Goal: Information Seeking & Learning: Check status

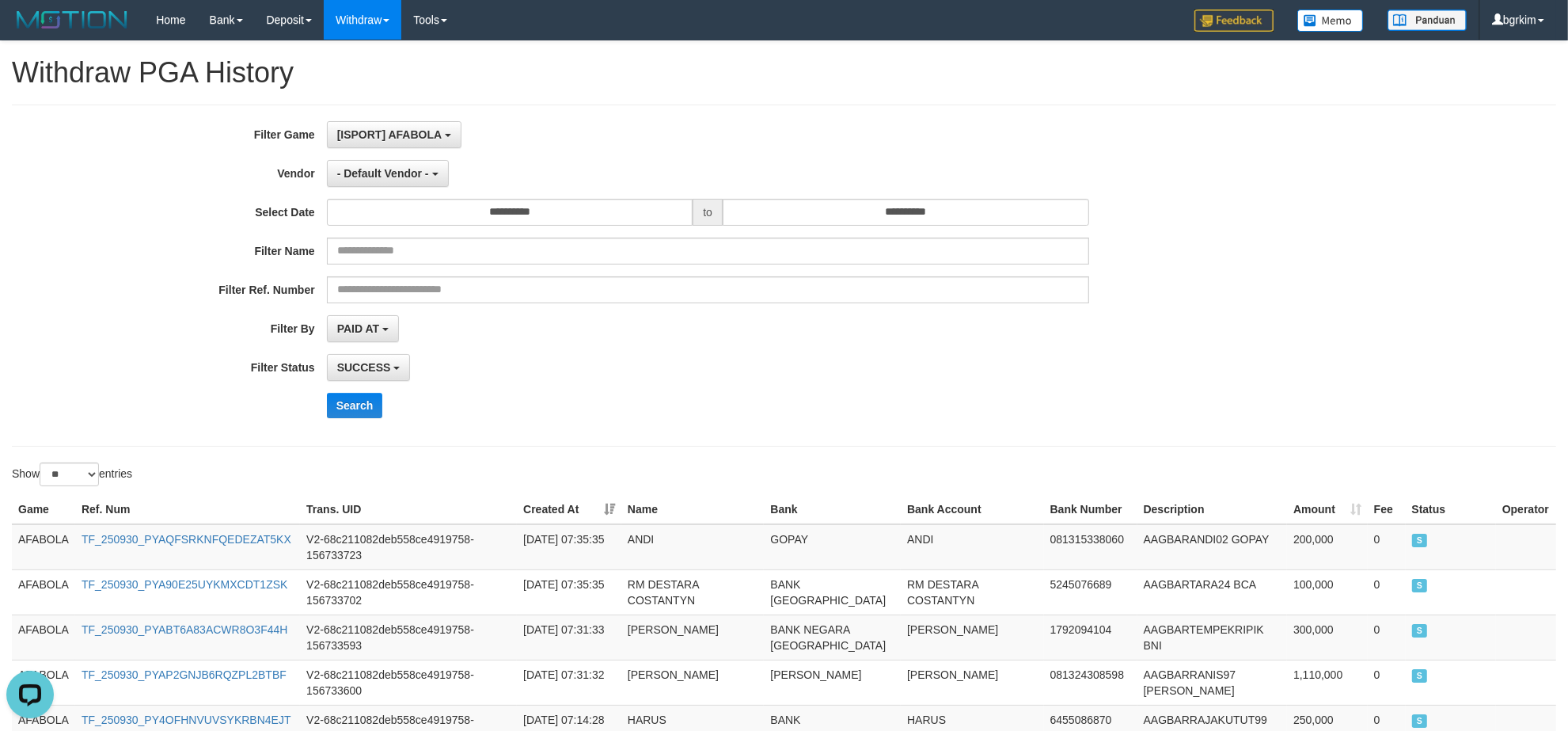
scroll to position [13, 0]
click at [321, 129] on link "PGA History" at bounding box center [318, 131] width 125 height 21
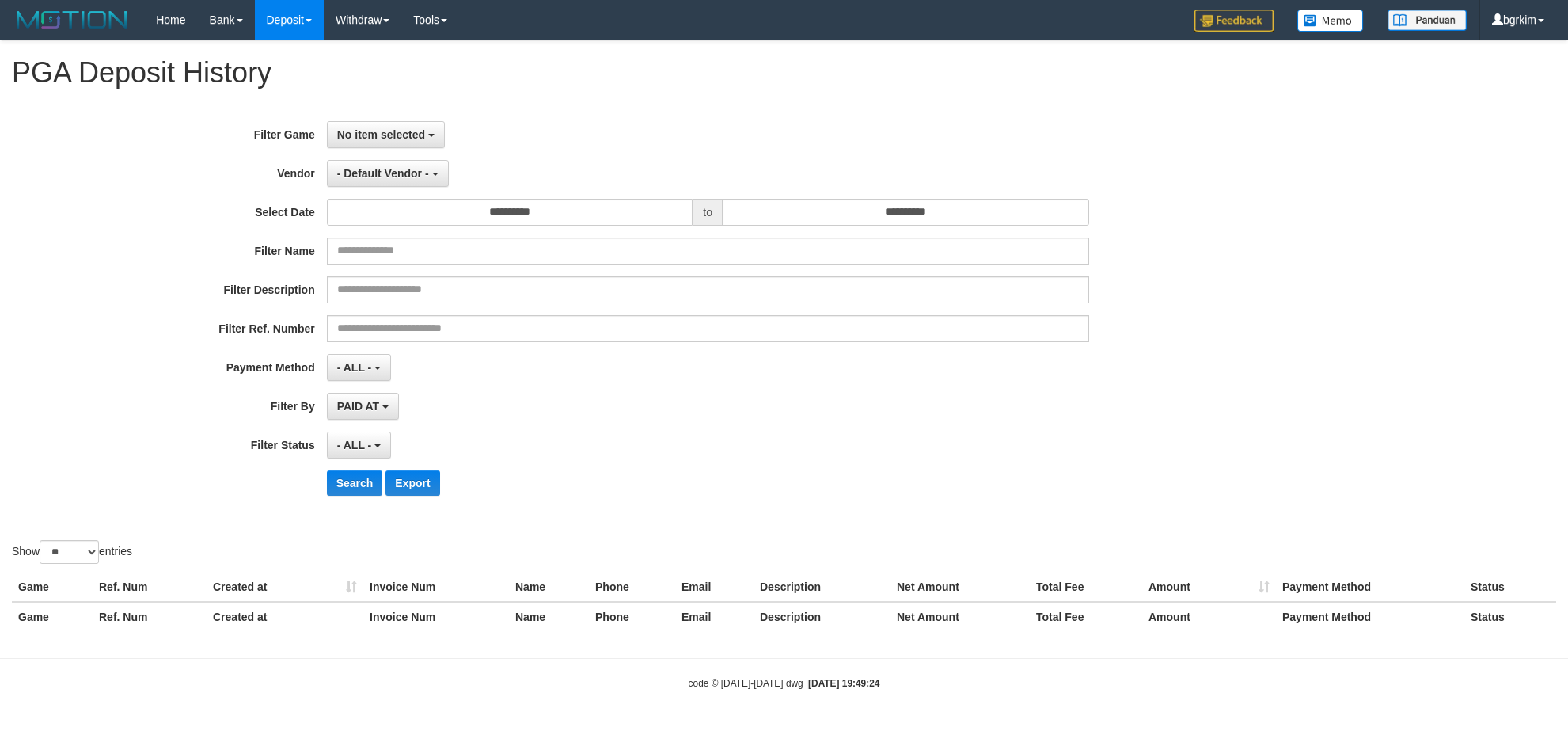
select select
select select "**"
click at [409, 131] on span "No item selected" at bounding box center [381, 135] width 88 height 13
click at [438, 215] on label "[ISPORT] AFABOLA" at bounding box center [429, 216] width 201 height 23
select select "****"
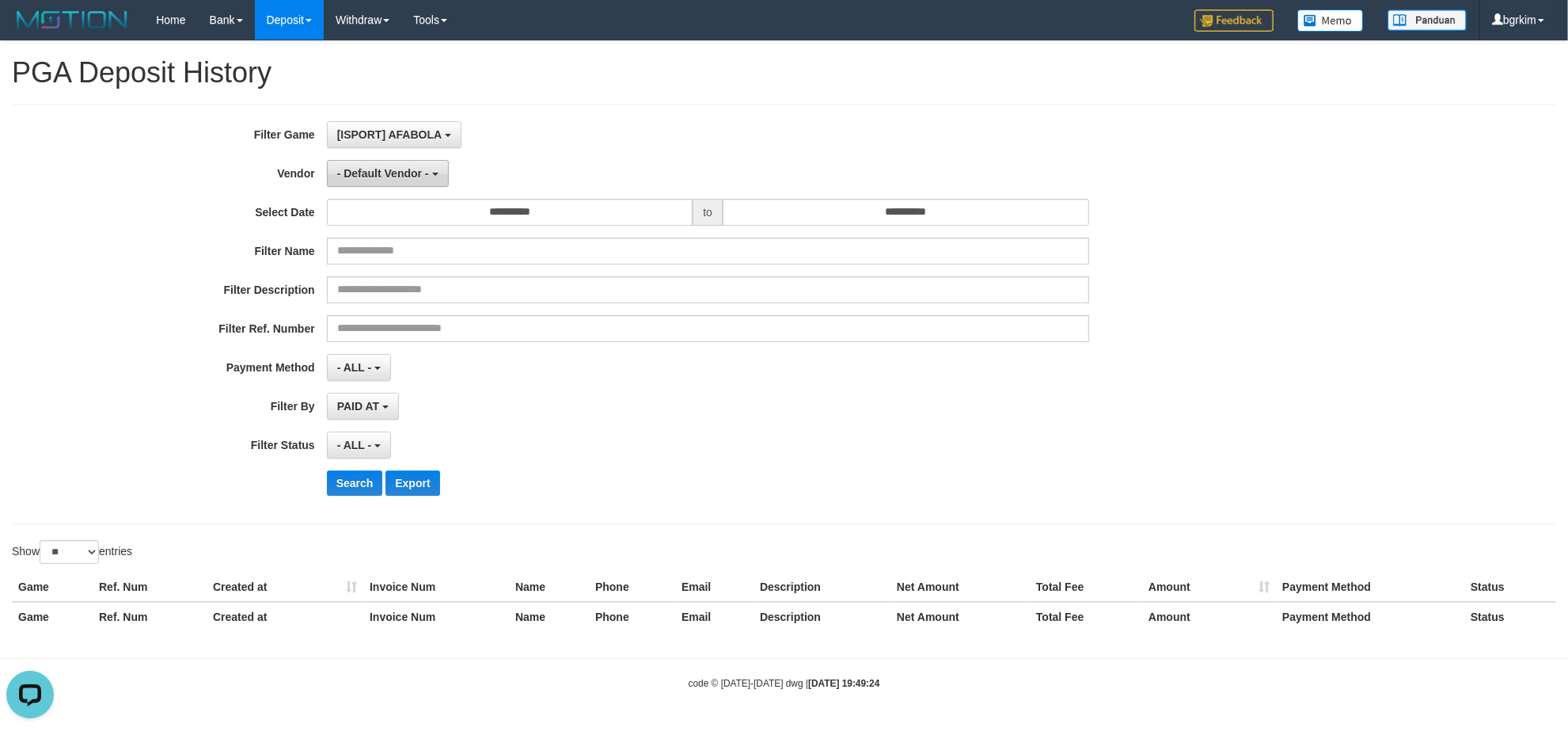
click at [439, 176] on button "- Default Vendor -" at bounding box center [388, 174] width 122 height 27
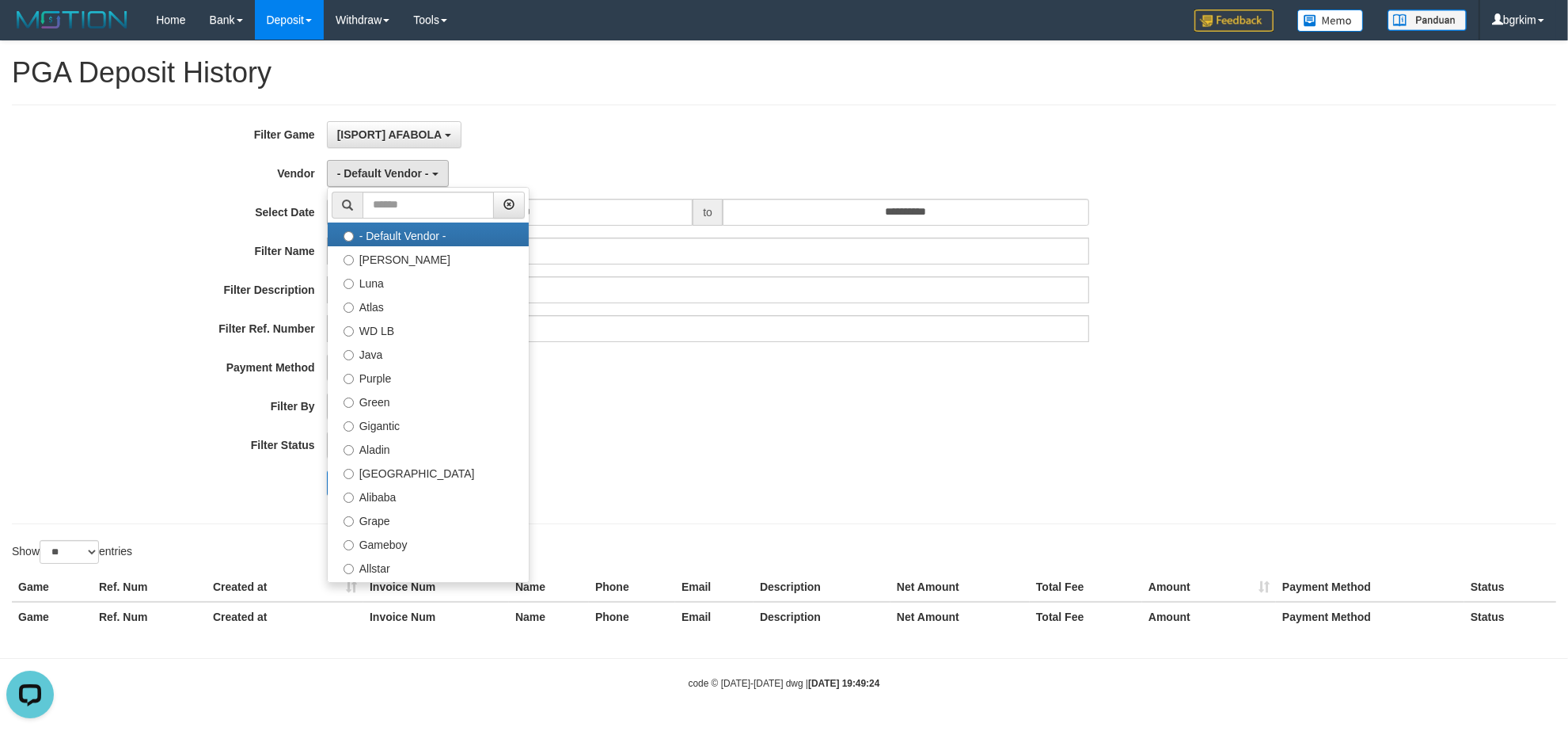
click at [855, 416] on div "PAID AT PAID AT CREATED AT" at bounding box center [708, 406] width 762 height 27
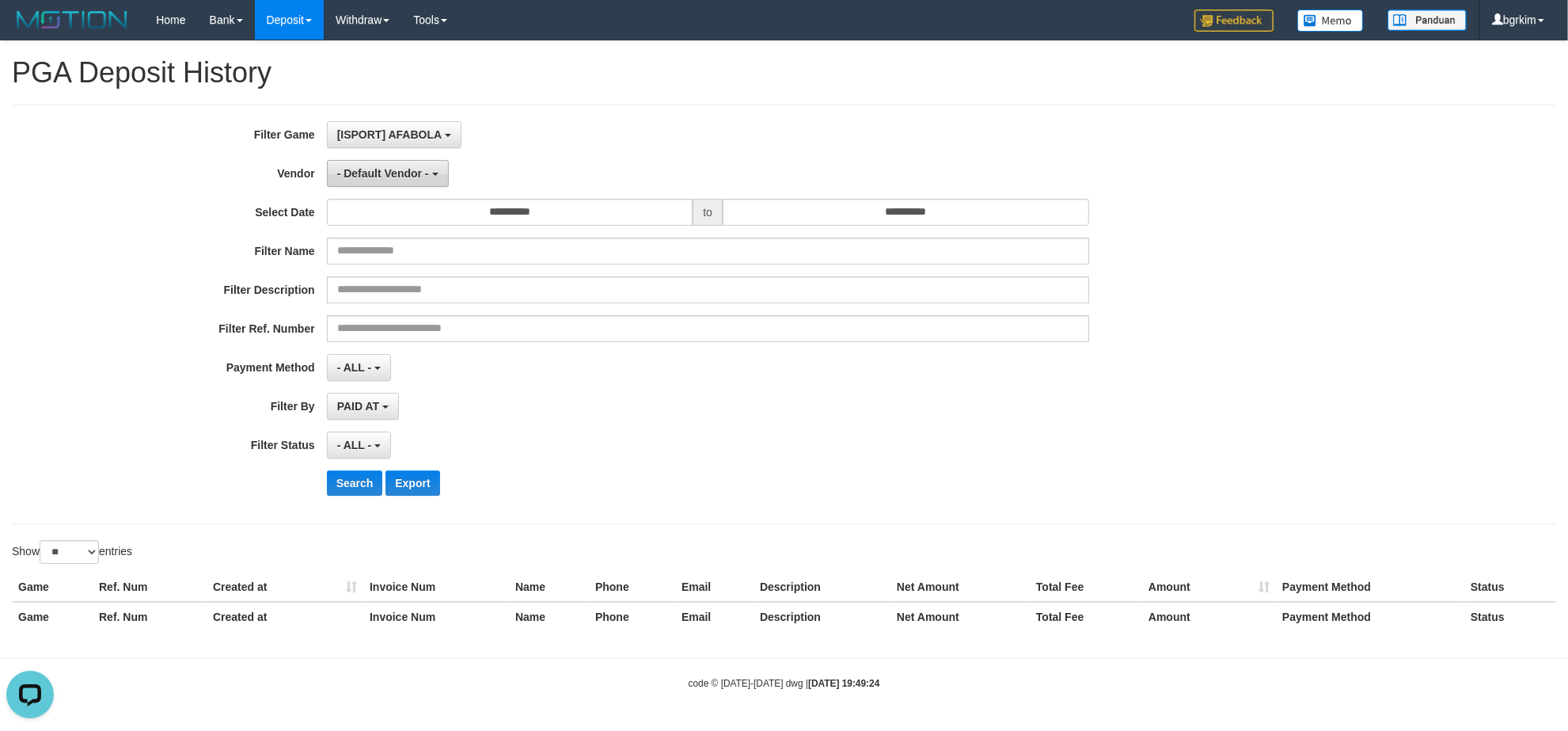
click at [385, 167] on button "- Default Vendor -" at bounding box center [388, 174] width 122 height 27
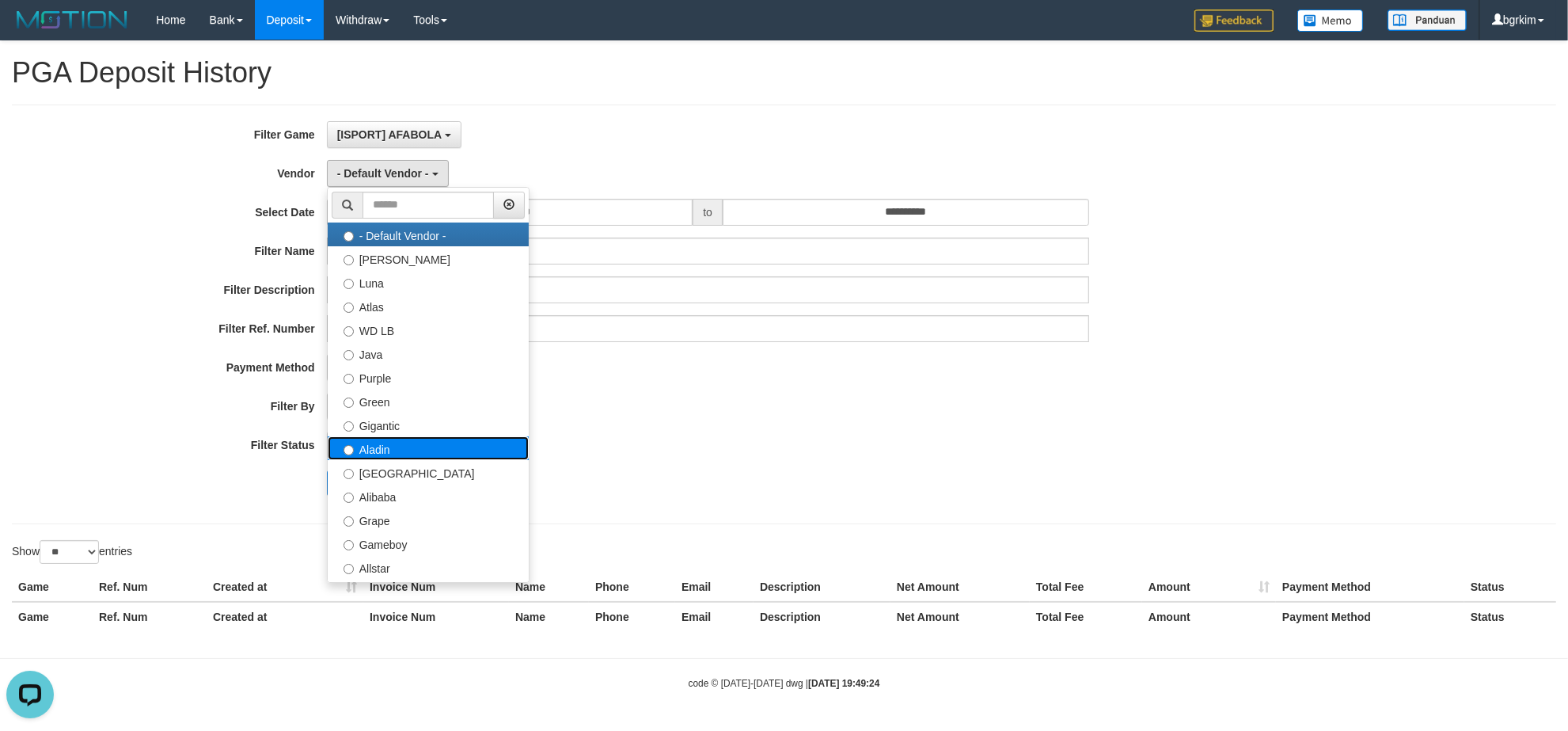
click at [476, 450] on label "Aladin" at bounding box center [429, 448] width 201 height 23
select select "**********"
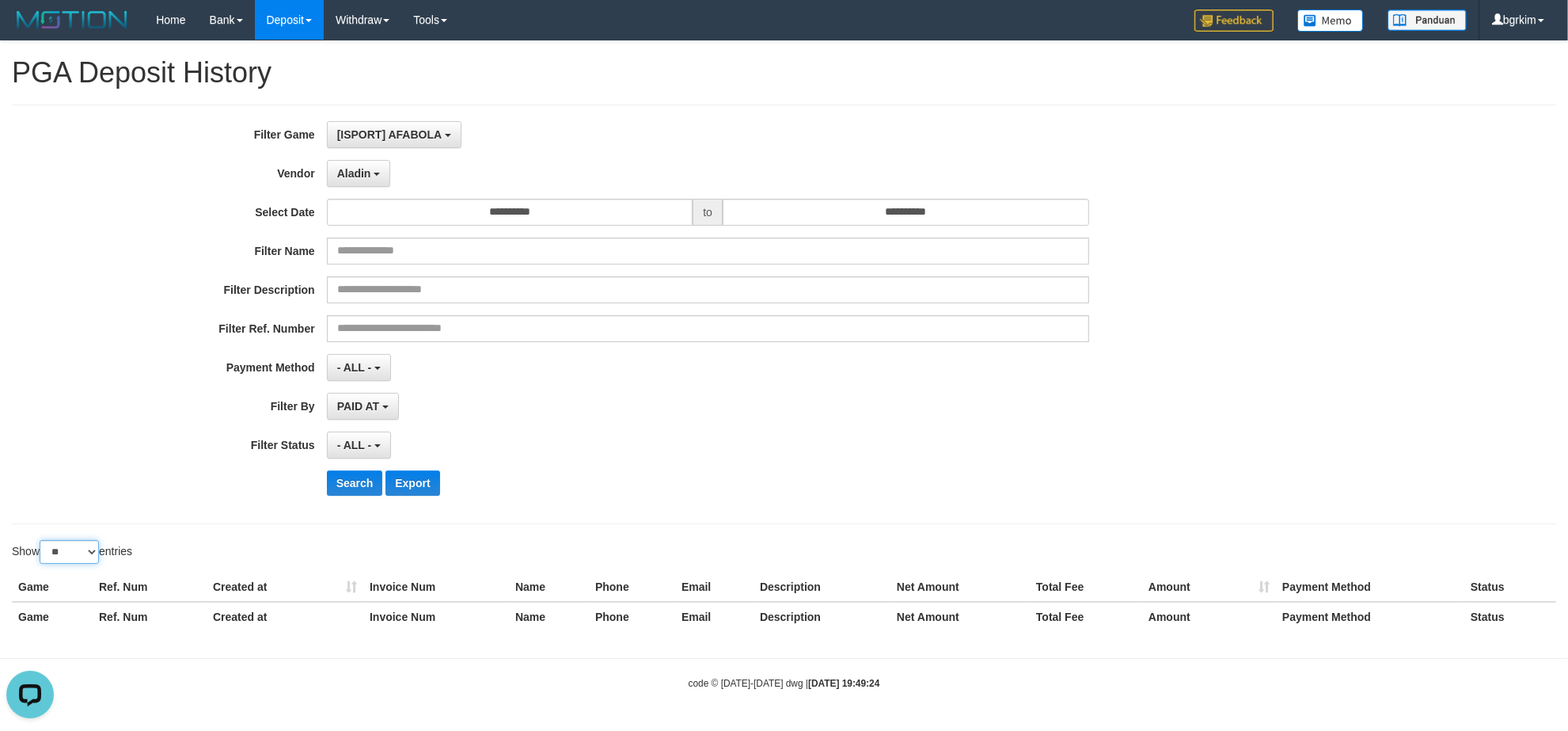
click at [79, 548] on select "** ** ** ***" at bounding box center [69, 552] width 59 height 23
select select "**"
click at [42, 543] on select "** ** ** ***" at bounding box center [69, 552] width 59 height 23
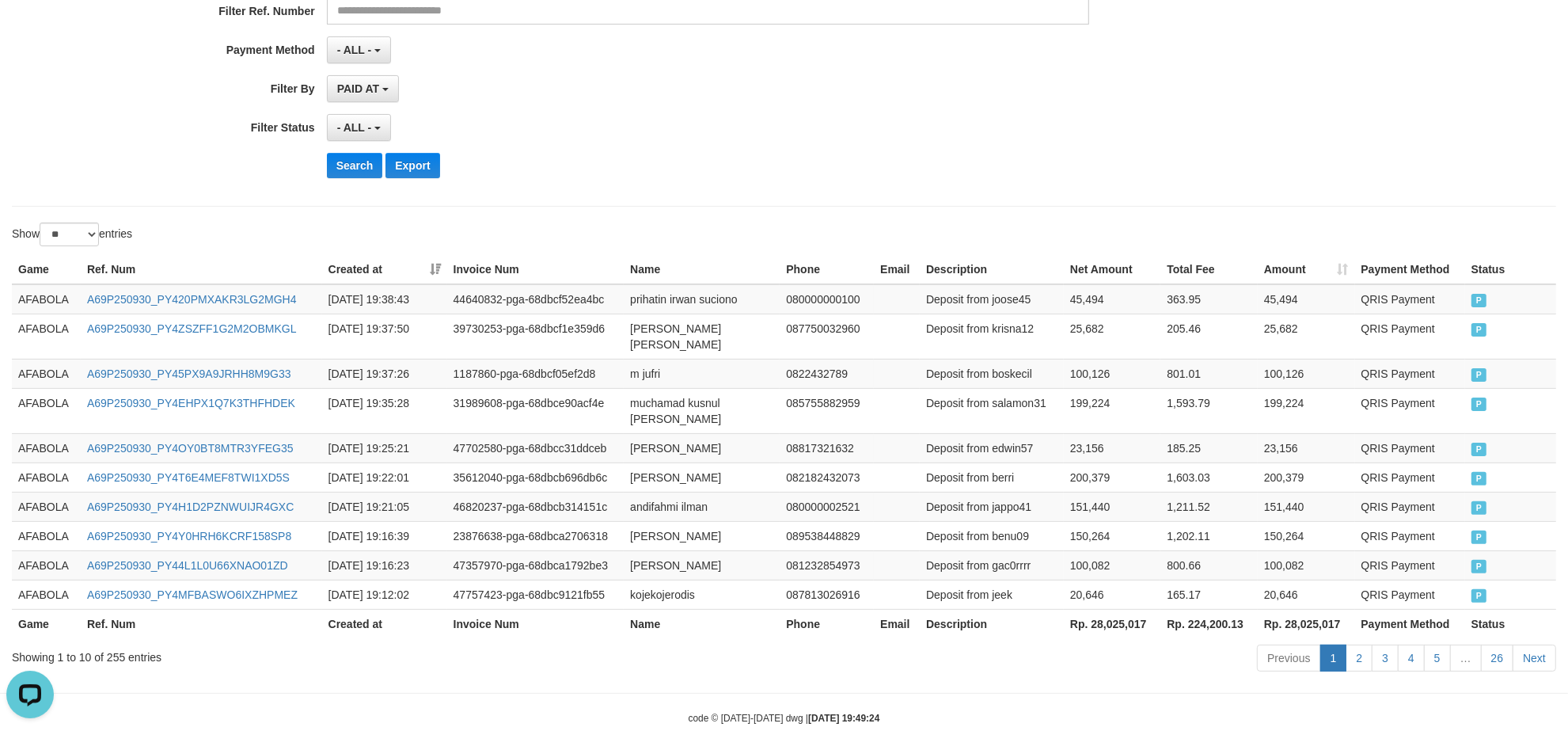
scroll to position [323, 0]
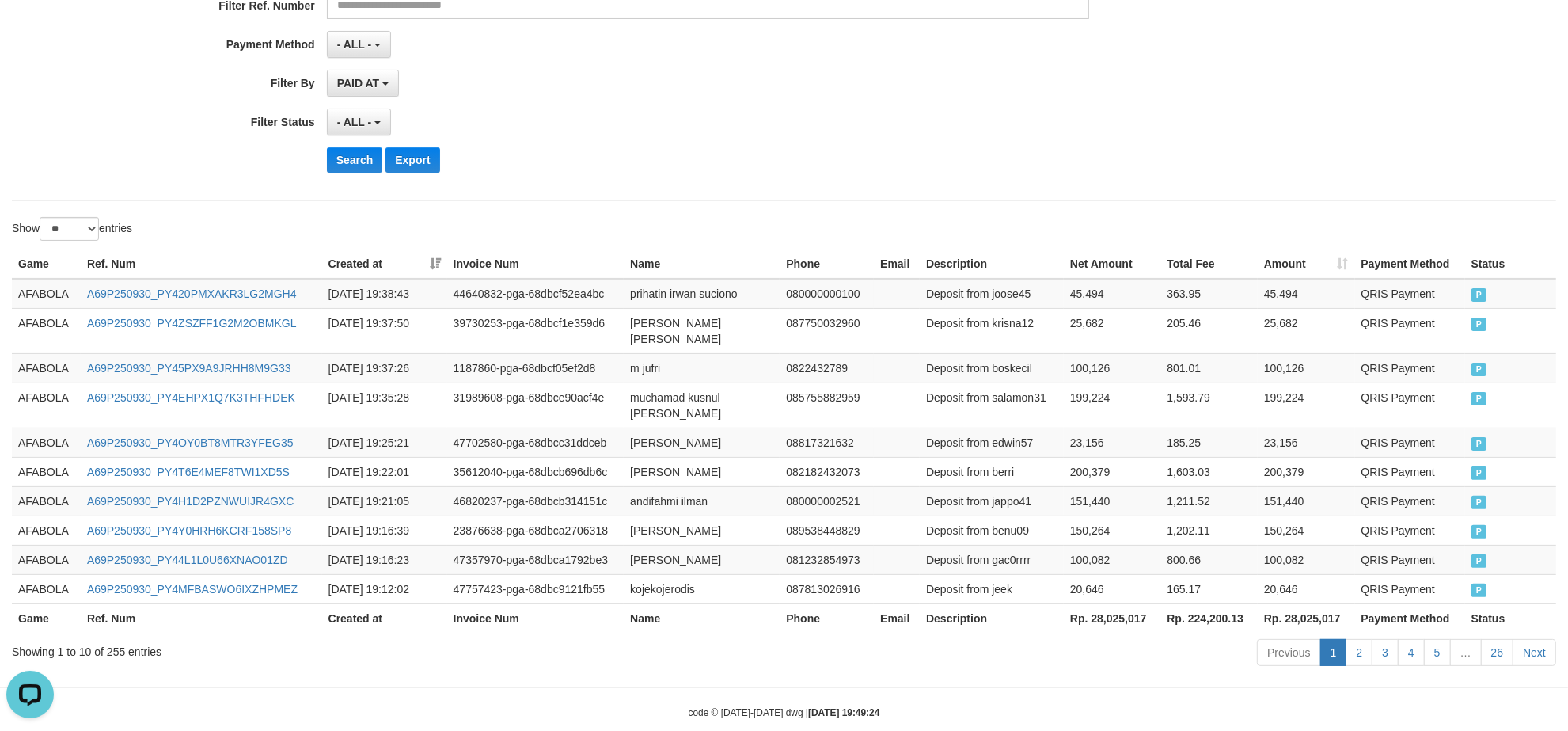
click at [772, 219] on div "Show ** ** ** *** entries" at bounding box center [392, 230] width 761 height 28
click at [1000, 295] on td "Deposit from joose45" at bounding box center [992, 293] width 144 height 30
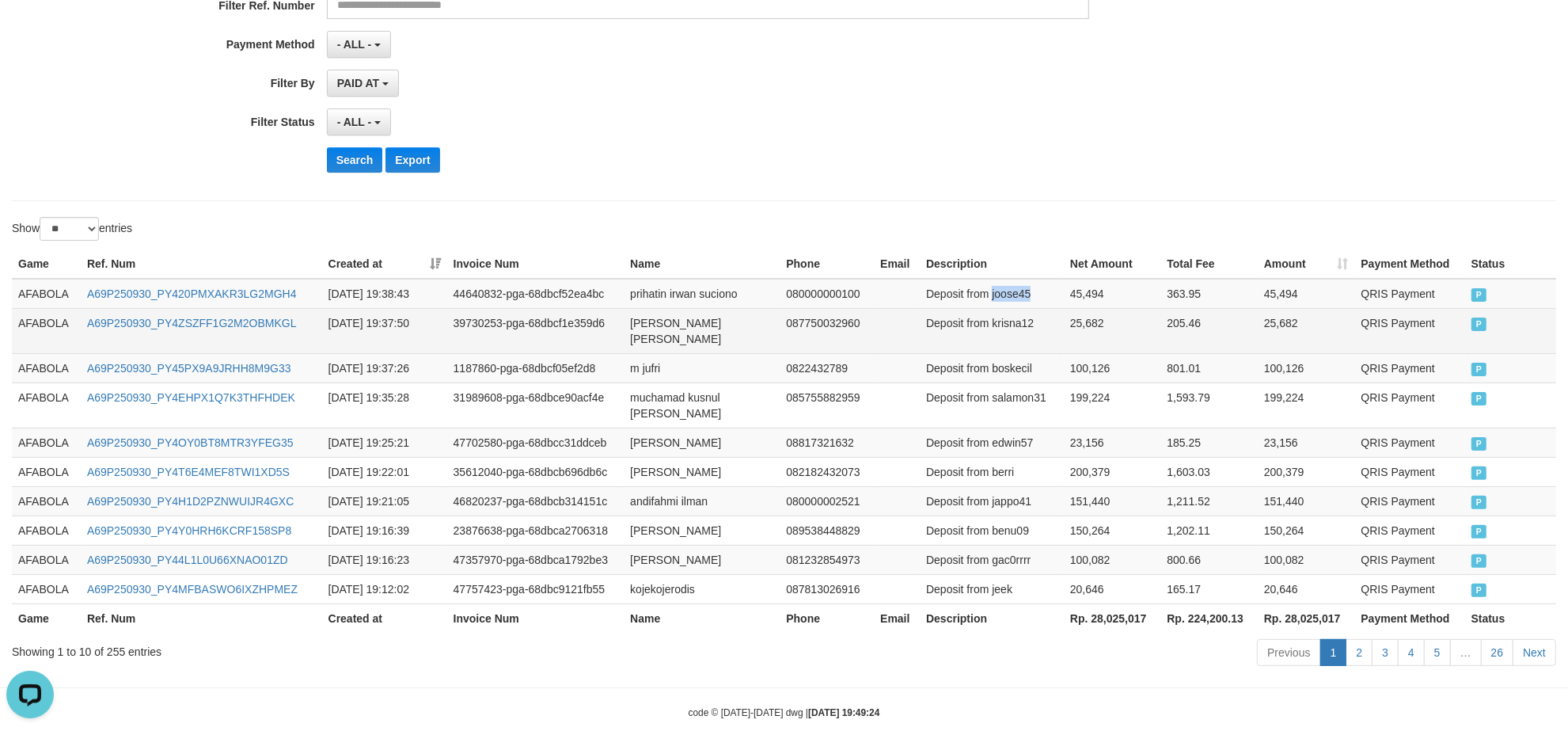
copy td "joose45"
click at [1012, 326] on td "Deposit from krisna12" at bounding box center [992, 331] width 144 height 45
click at [1011, 326] on td "Deposit from krisna12" at bounding box center [992, 331] width 144 height 45
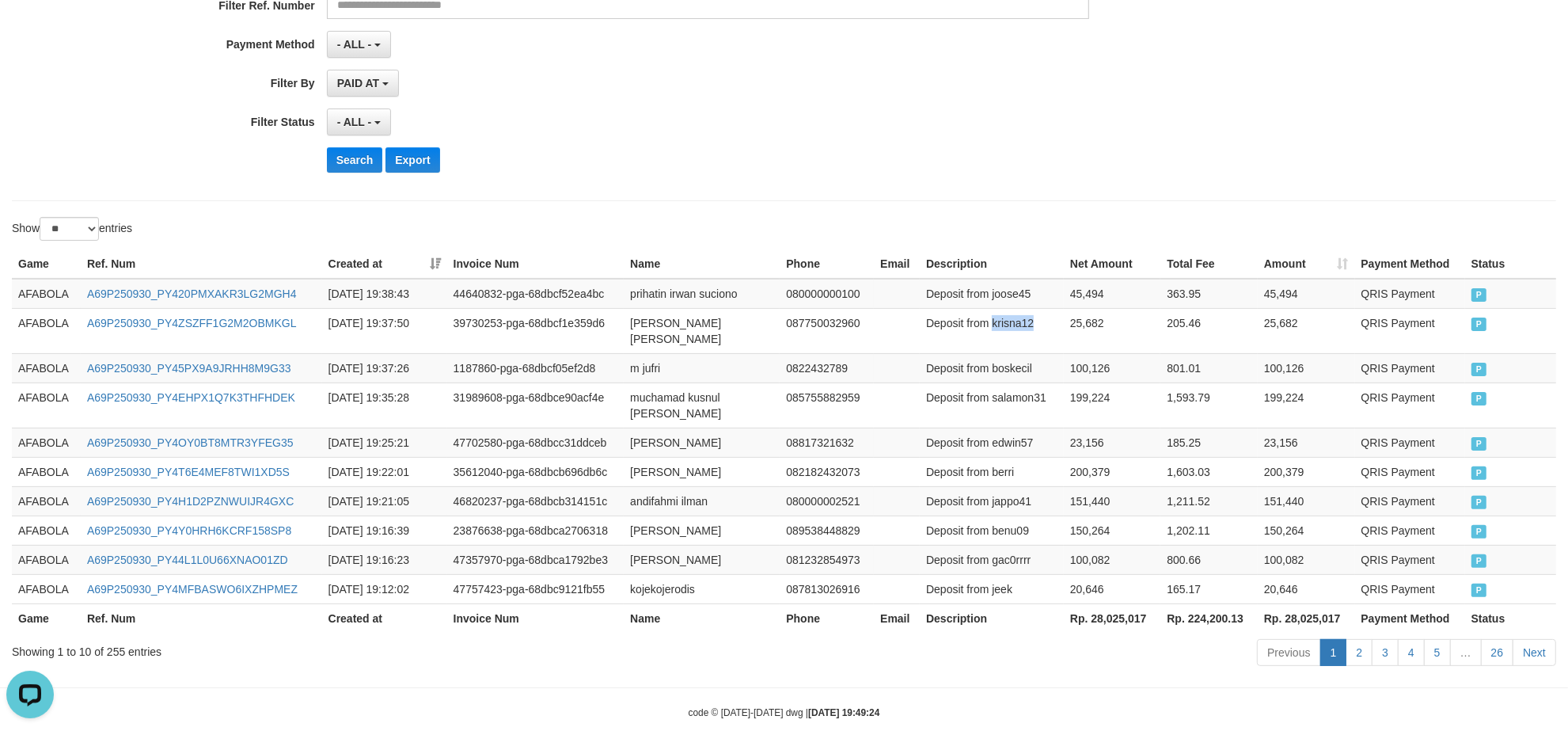
copy td "krisna12"
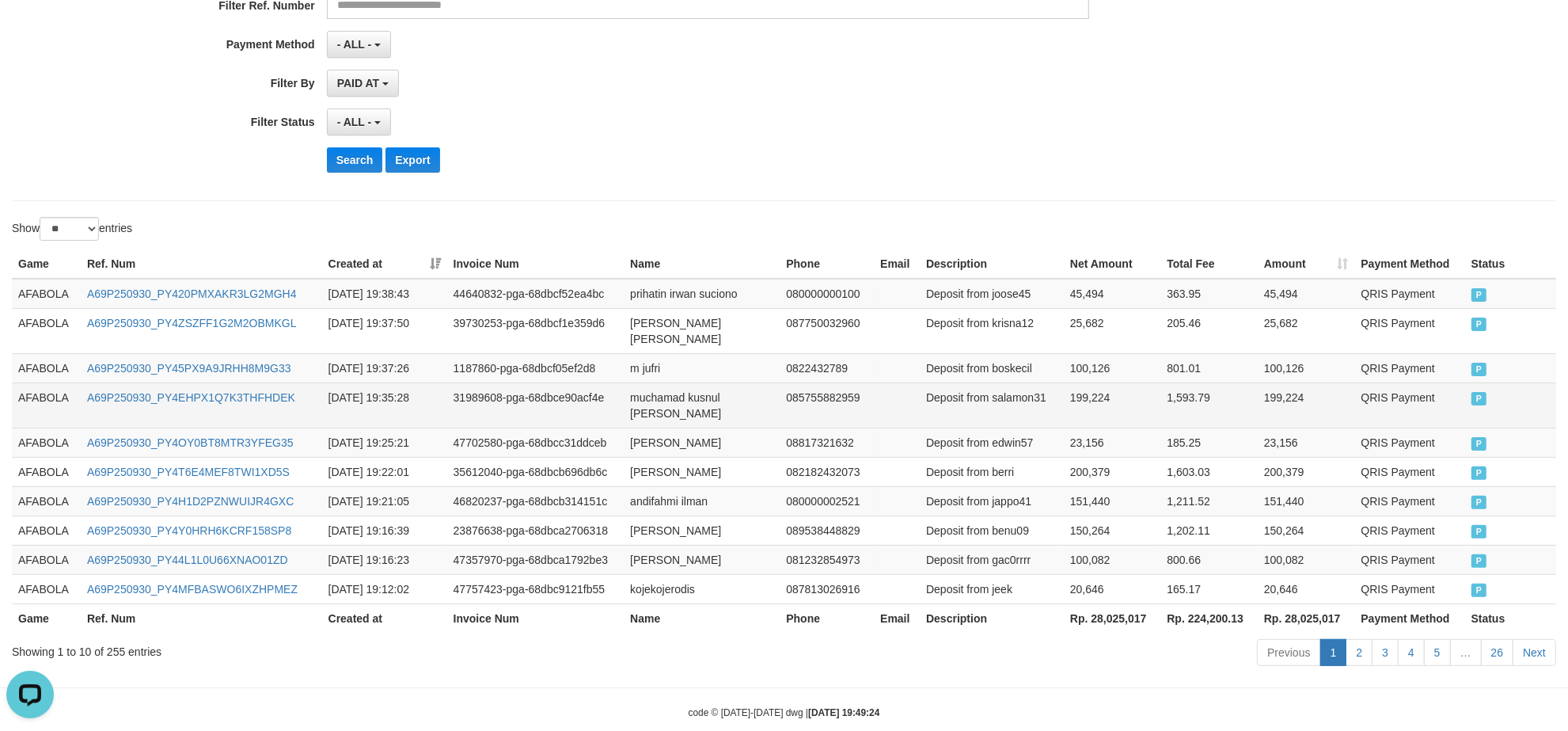
drag, startPoint x: 994, startPoint y: 370, endPoint x: 1002, endPoint y: 370, distance: 8.0
click at [994, 383] on td "Deposit from salamon31" at bounding box center [992, 406] width 144 height 45
click at [1005, 383] on td "Deposit from salamon31" at bounding box center [992, 406] width 144 height 45
copy td "salamon31"
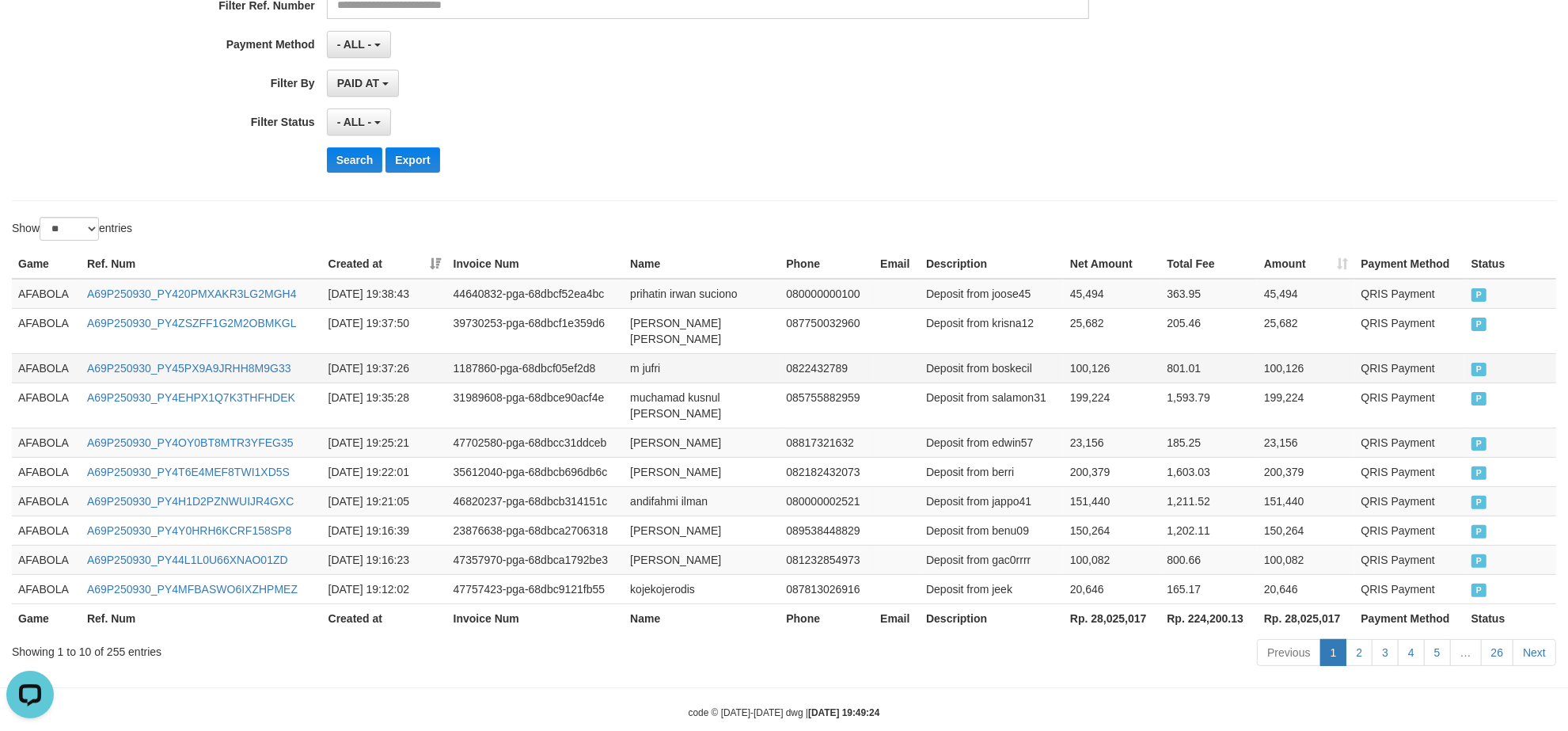
click at [1005, 361] on td "Deposit from boskecil" at bounding box center [992, 368] width 144 height 30
copy td "boskecil"
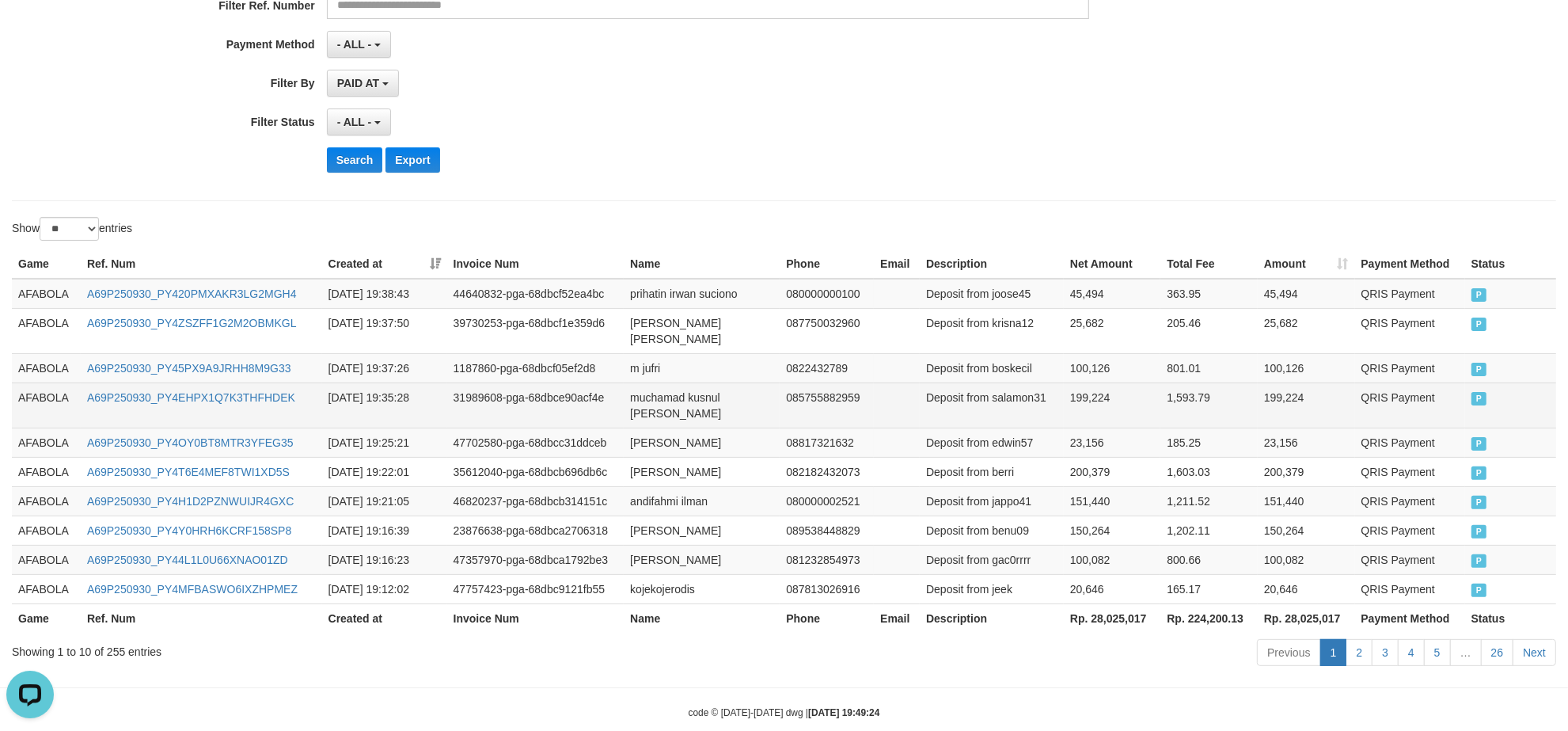
click at [999, 397] on td "Deposit from salamon31" at bounding box center [992, 406] width 144 height 45
click at [1012, 383] on td "Deposit from salamon31" at bounding box center [992, 406] width 144 height 45
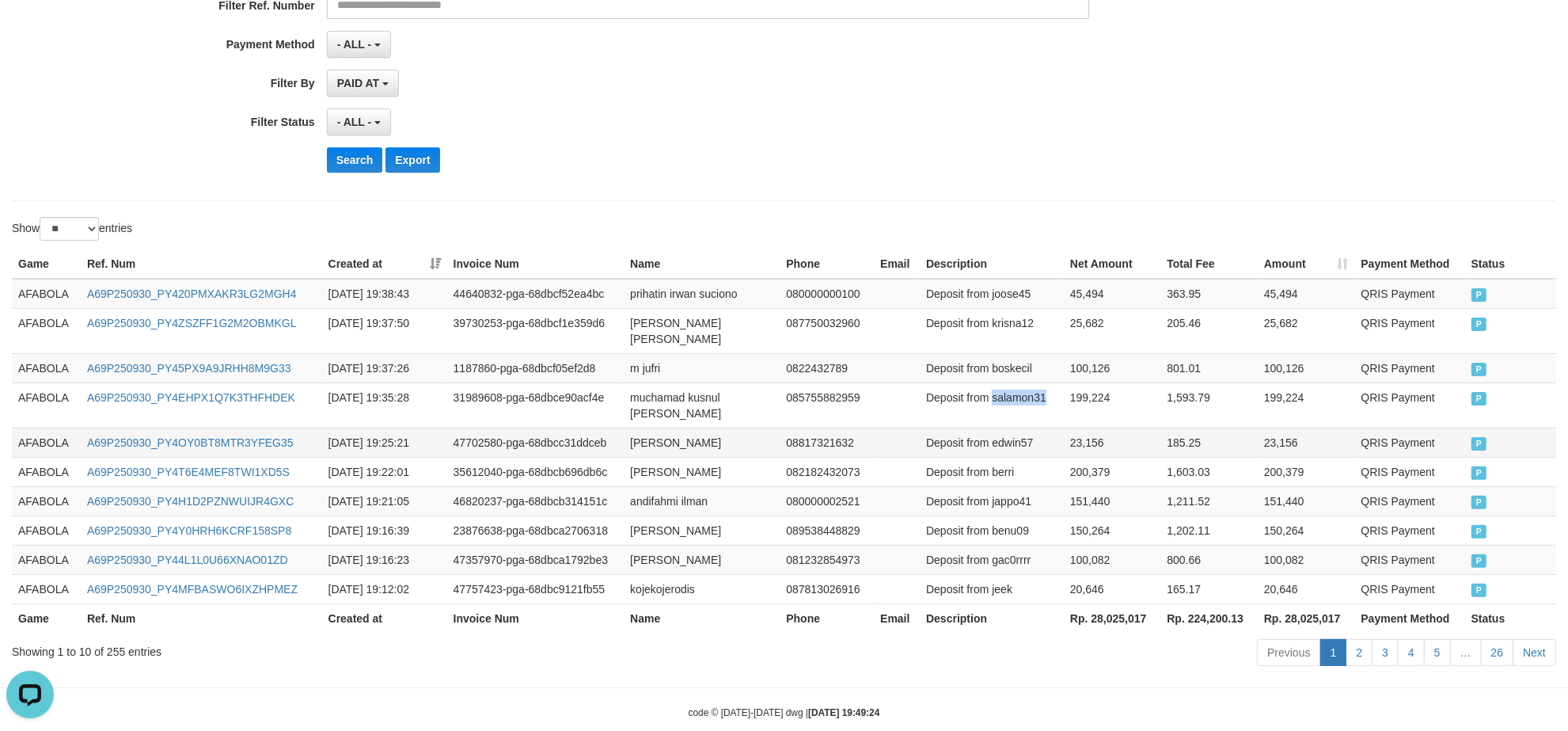
copy td "salamon31"
click at [277, 302] on td "A69P250930_PY420PMXAKR3LG2MGH4" at bounding box center [201, 293] width 242 height 30
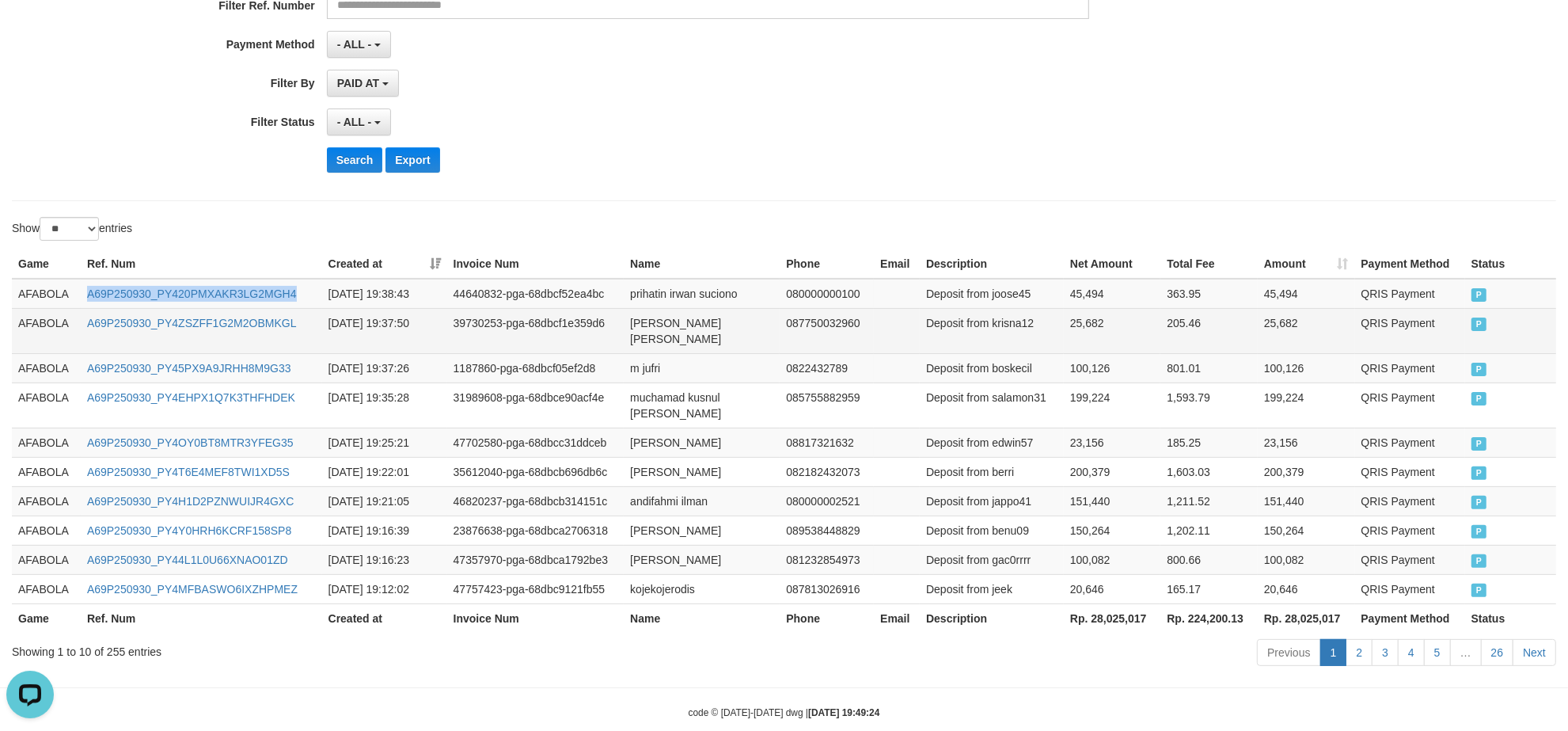
copy link "A69P250930_PY420PMXAKR3LG2MGH4"
click at [242, 333] on td "A69P250930_PY4ZSZFF1G2M2OBMKGL" at bounding box center [201, 331] width 242 height 45
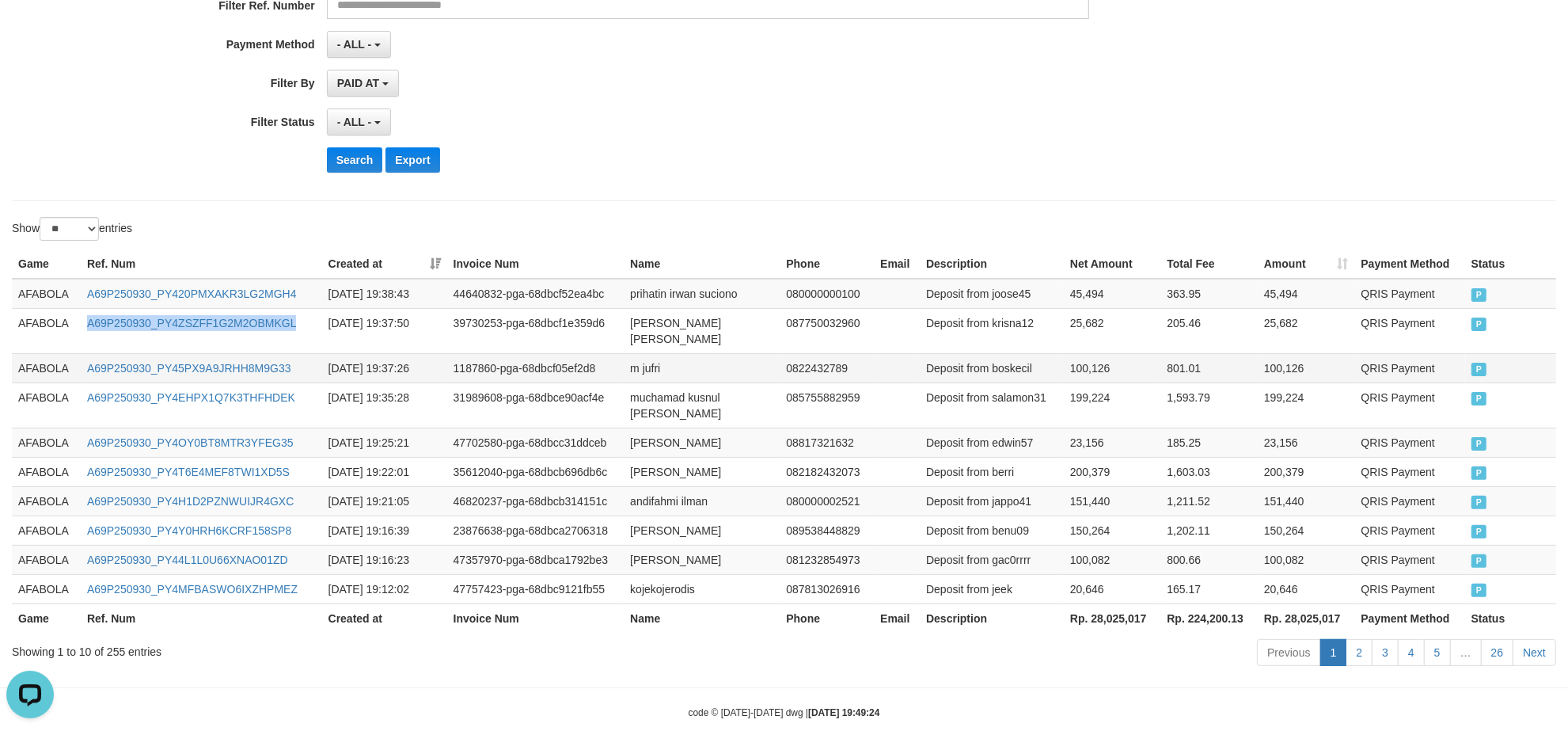
copy link "A69P250930_PY4ZSZFF1G2M2OBMKGL"
click at [238, 363] on td "A69P250930_PY45PX9A9JRHH8M9G33" at bounding box center [201, 368] width 242 height 30
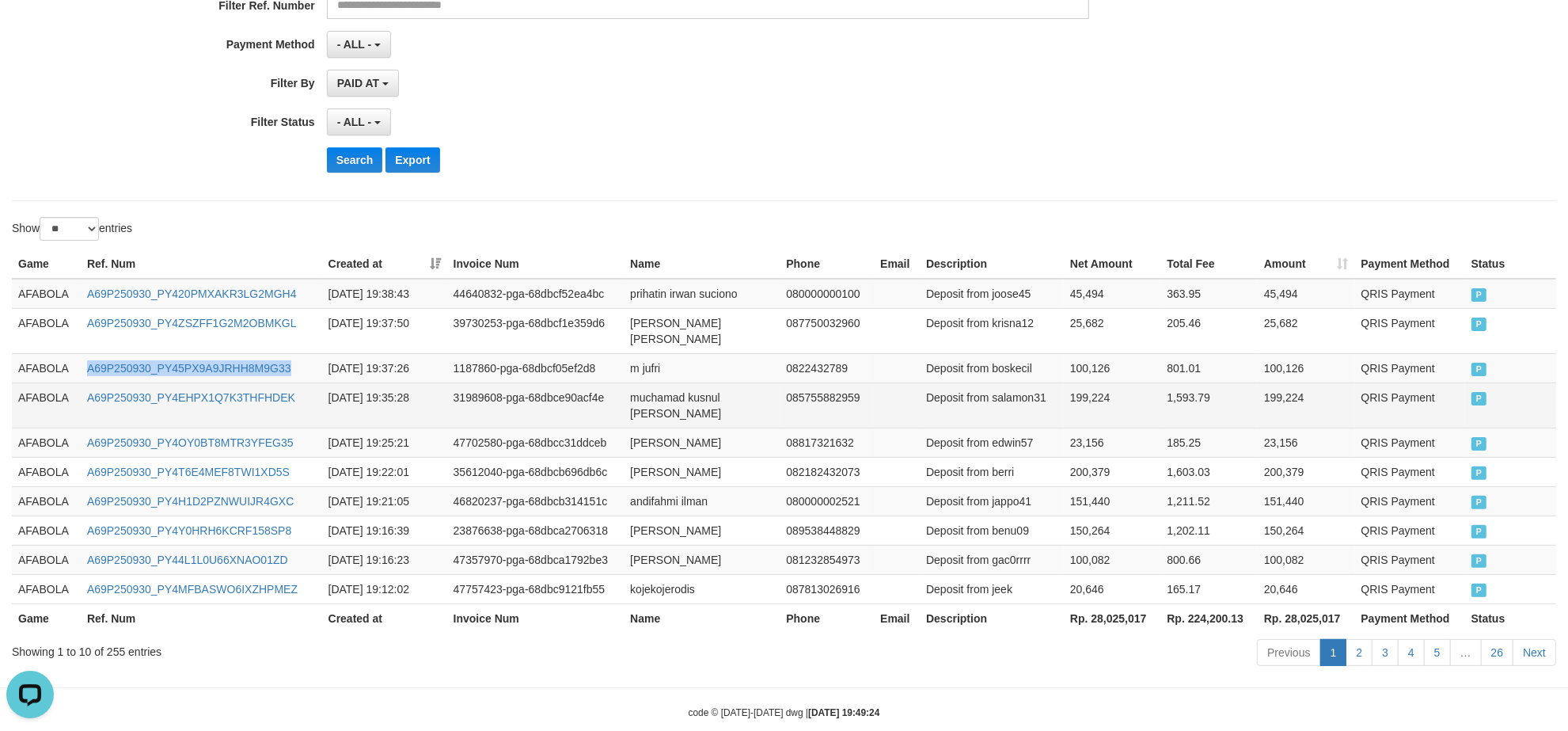
copy link "A69P250930_PY45PX9A9JRHH8M9G33"
click at [258, 397] on td "A69P250930_PY4EHPX1Q7K3THFHDEK" at bounding box center [201, 406] width 242 height 45
copy link "A69P250930_PY4EHPX1Q7K3THFHDEK"
click at [662, 383] on td "muchamad kusnul [PERSON_NAME]" at bounding box center [702, 406] width 156 height 45
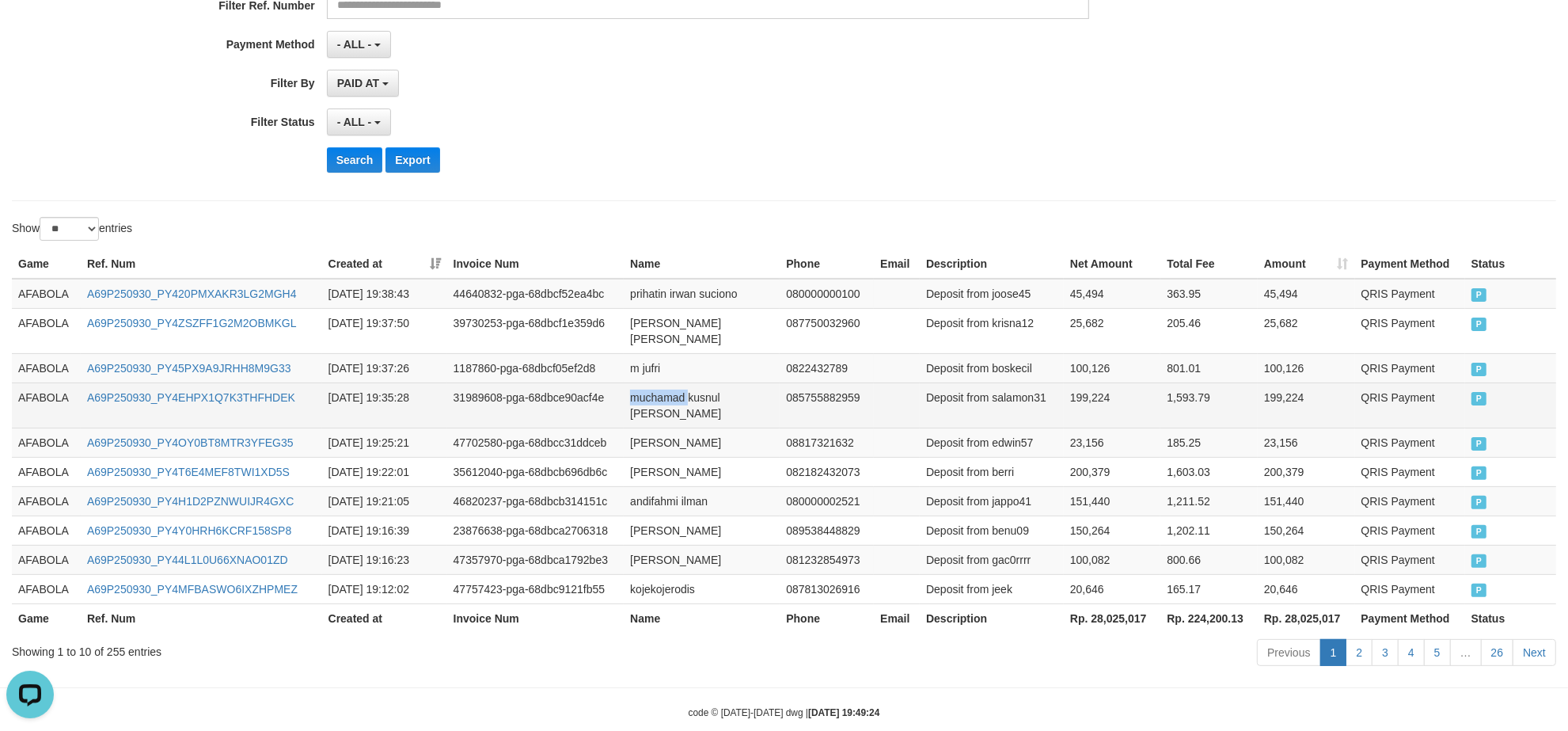
click at [662, 383] on td "muchamad kusnul [PERSON_NAME]" at bounding box center [702, 406] width 156 height 45
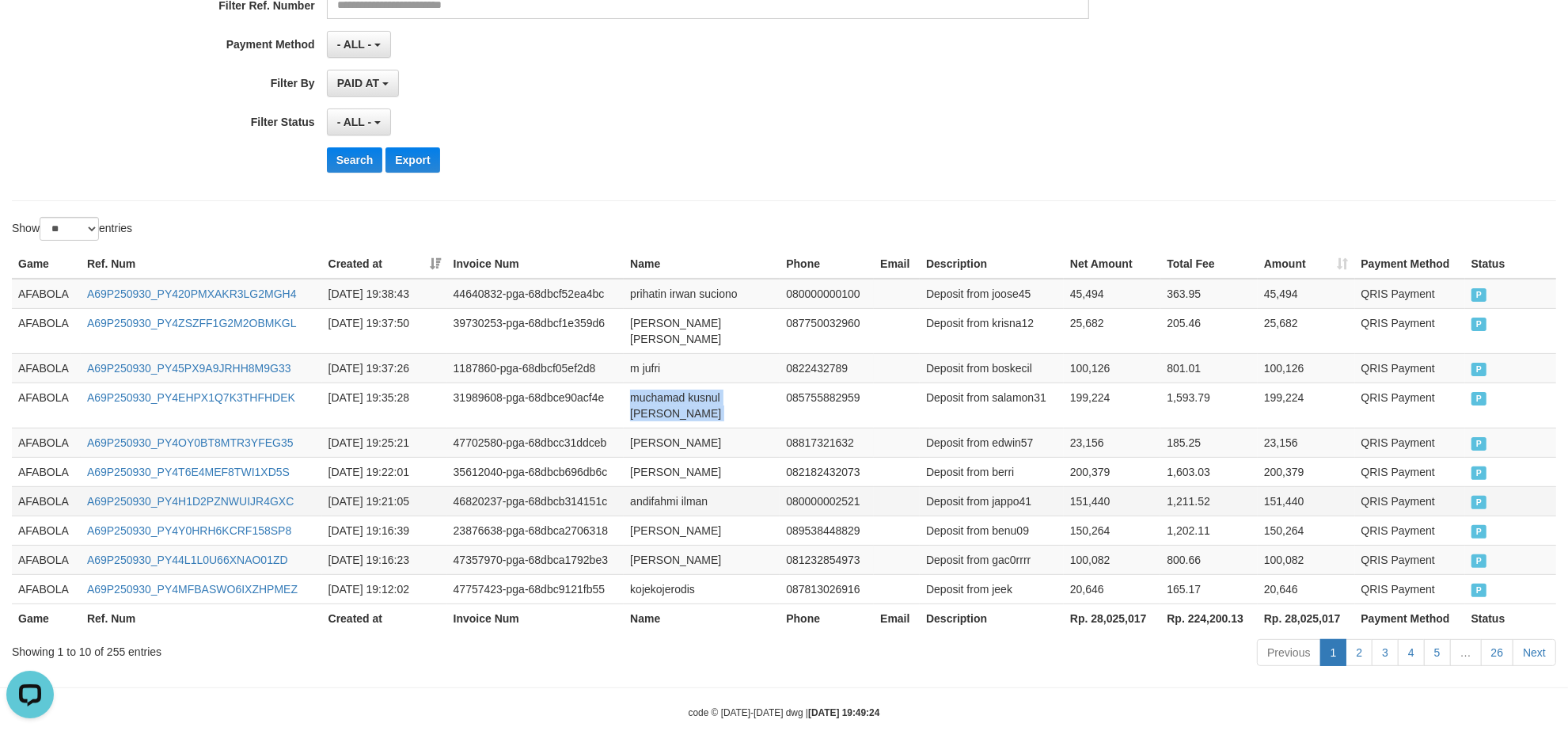
copy td "muchamad kusnul [PERSON_NAME]"
click at [646, 355] on td "m jufri" at bounding box center [702, 368] width 156 height 30
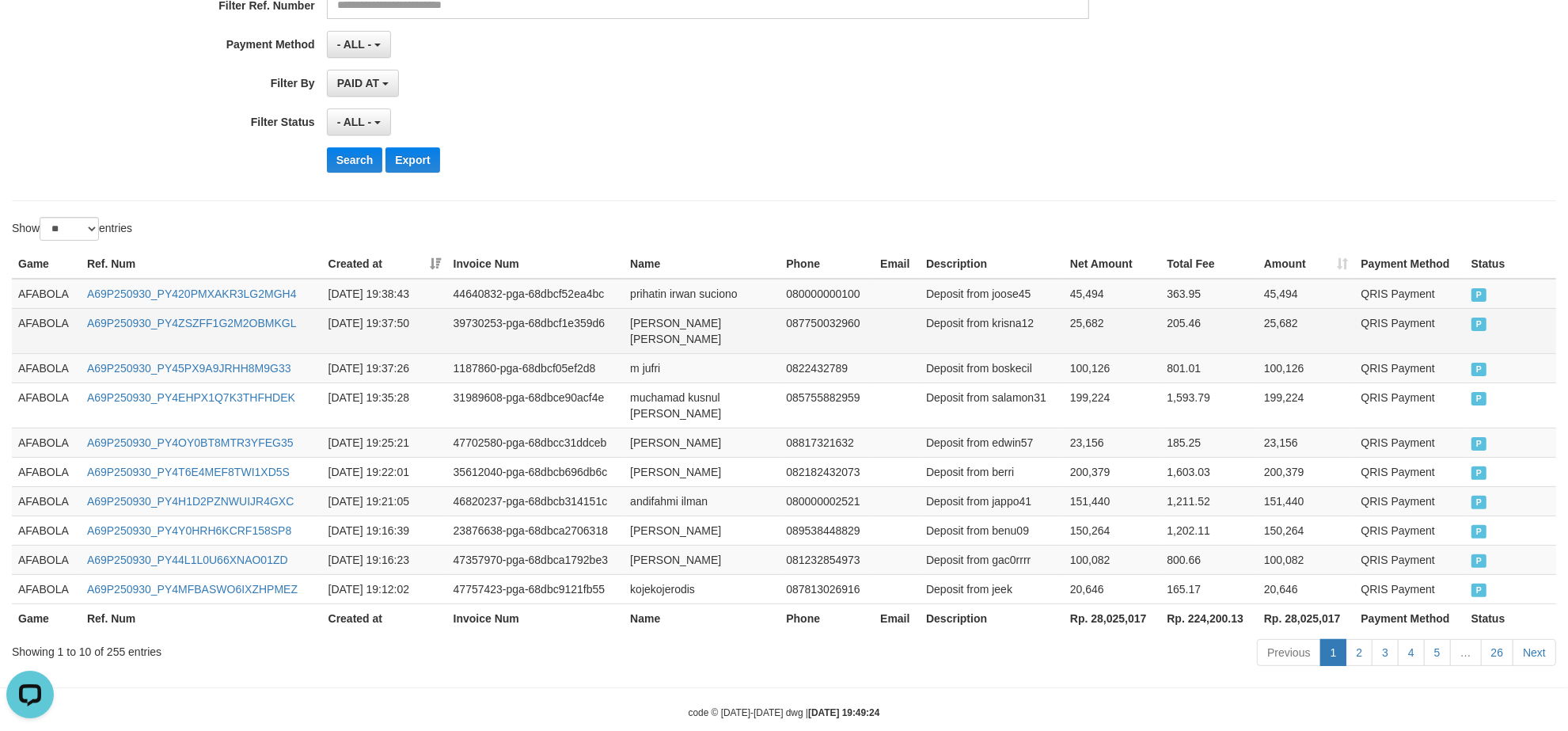
click at [709, 334] on td "[PERSON_NAME] [PERSON_NAME]" at bounding box center [702, 331] width 156 height 45
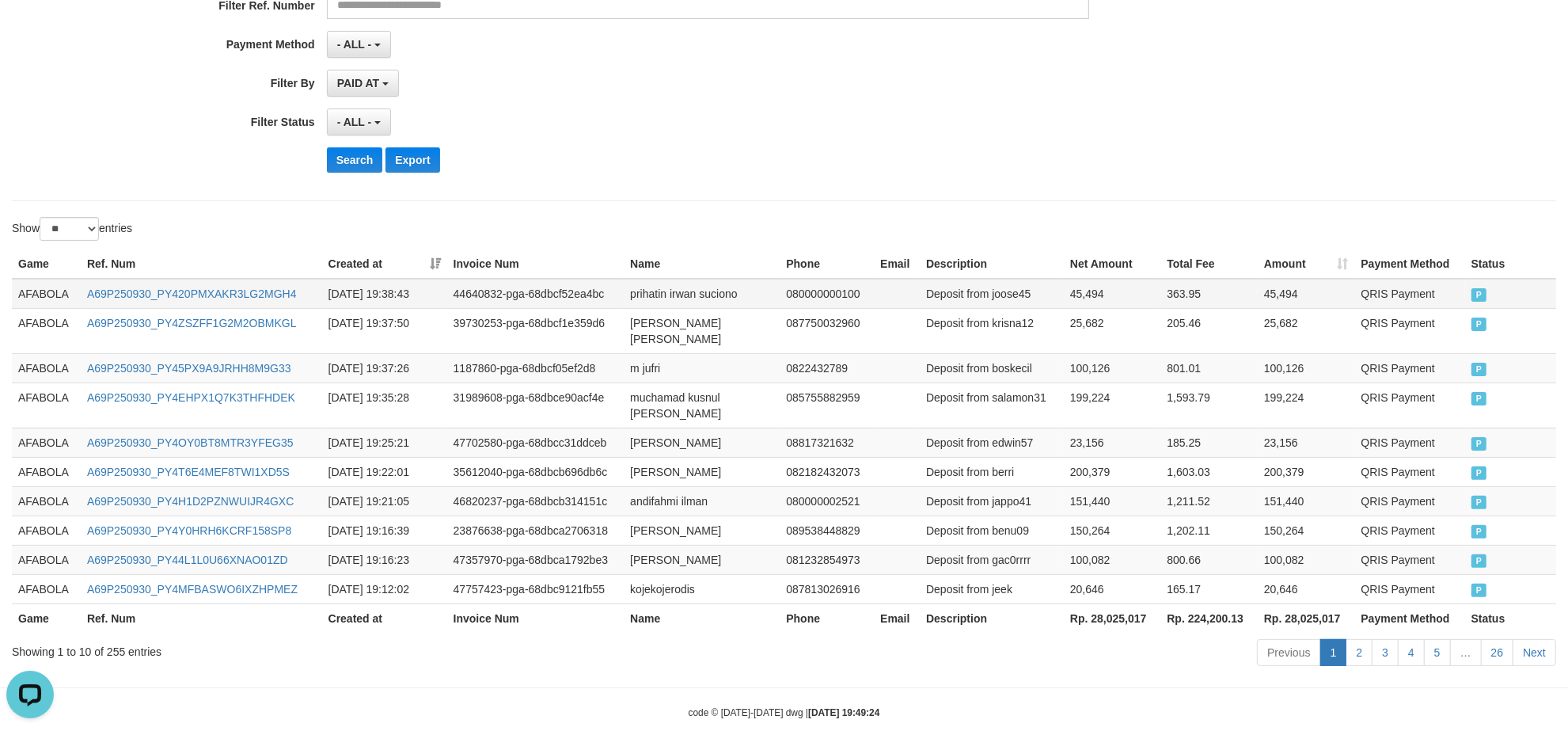
click at [695, 297] on td "prihatin irwan suciono" at bounding box center [702, 293] width 156 height 30
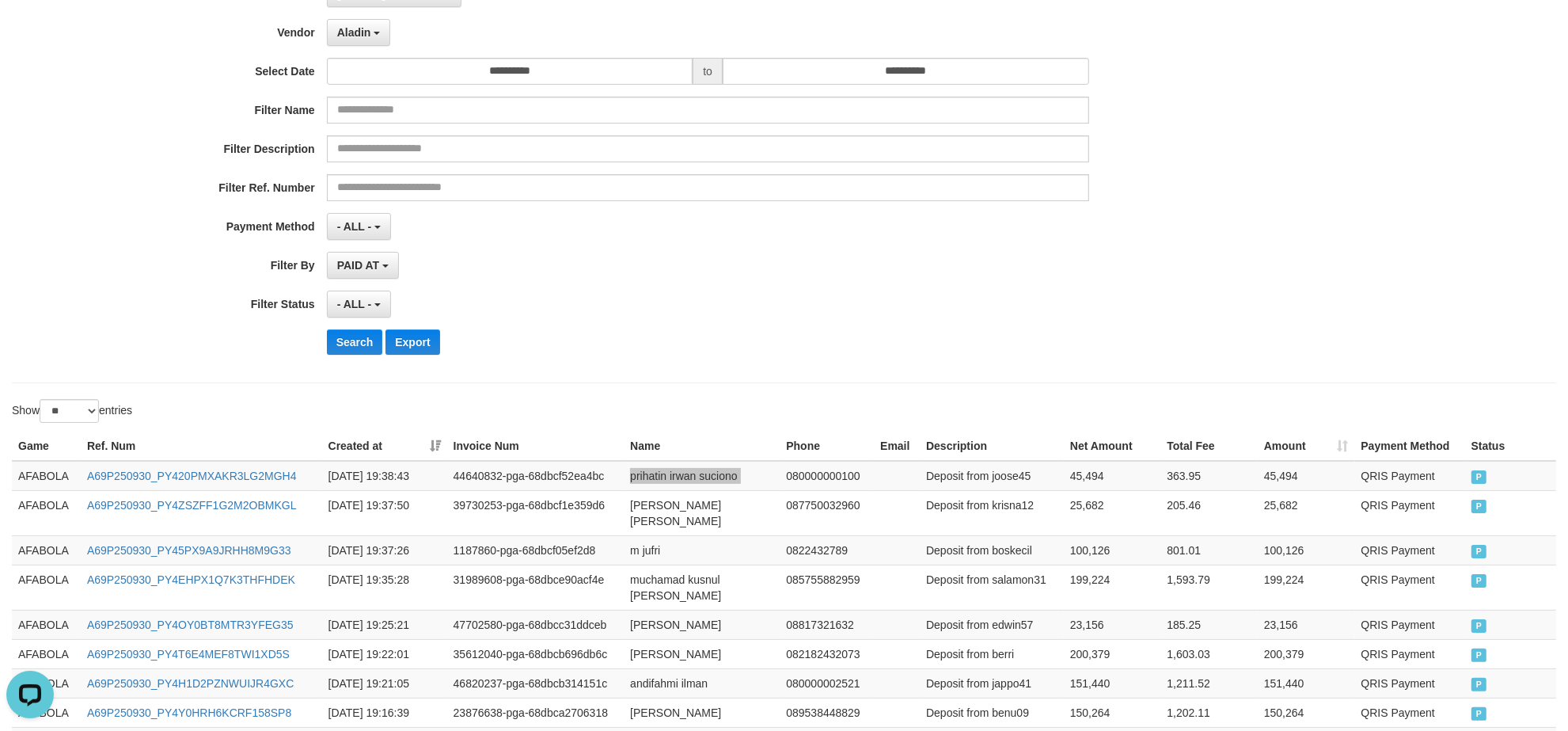
scroll to position [0, 0]
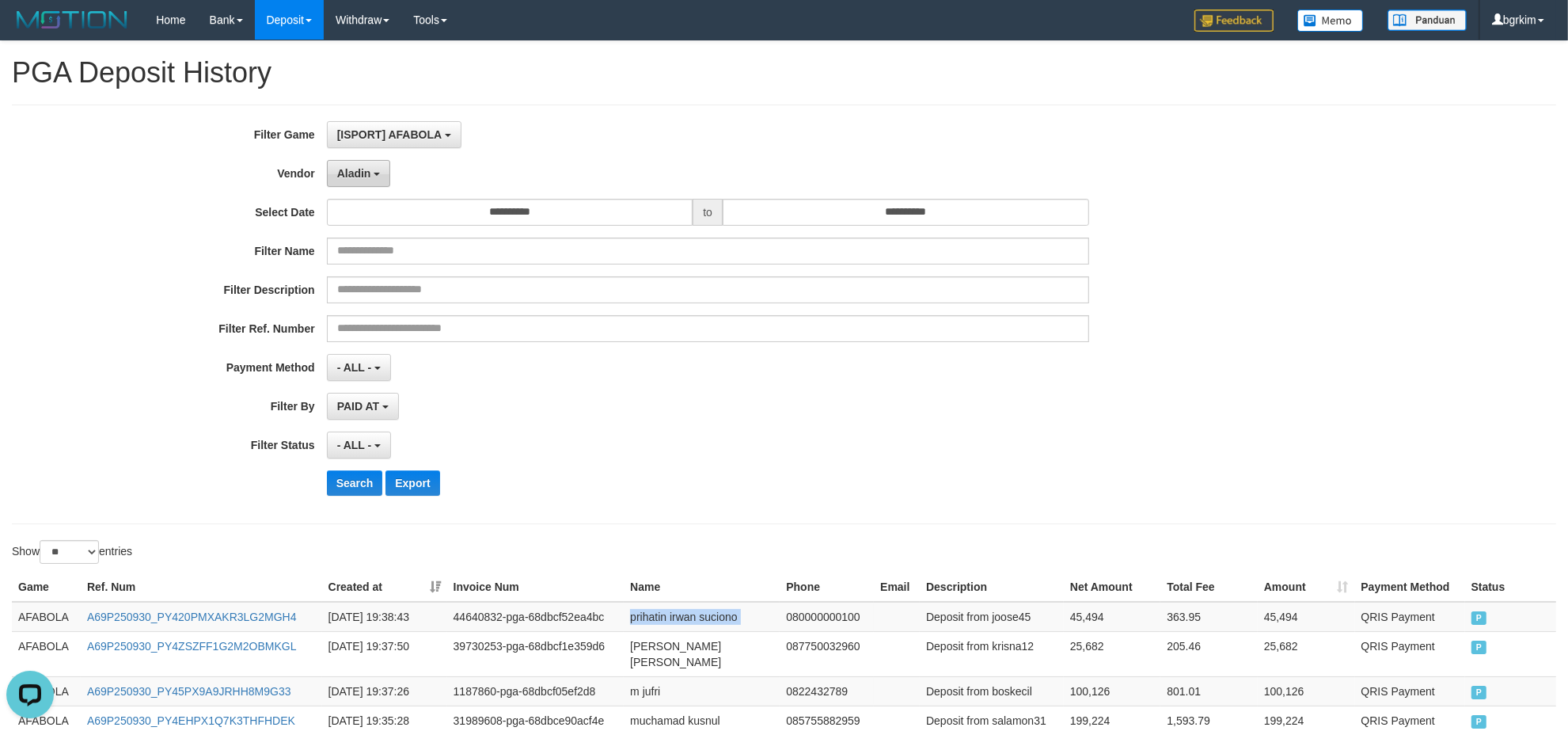
click at [375, 169] on button "Aladin" at bounding box center [359, 174] width 64 height 27
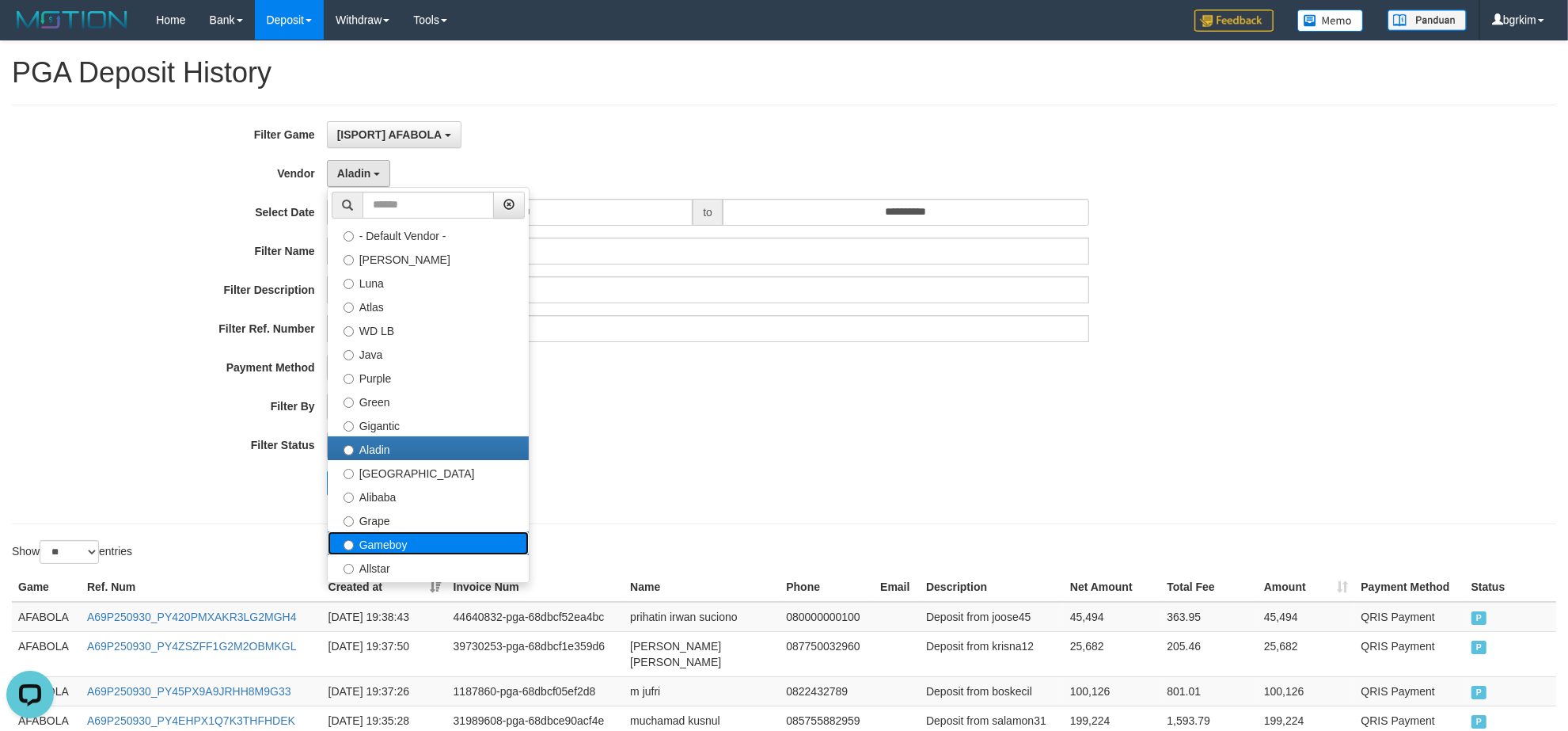
click at [378, 543] on label "Gameboy" at bounding box center [429, 543] width 201 height 23
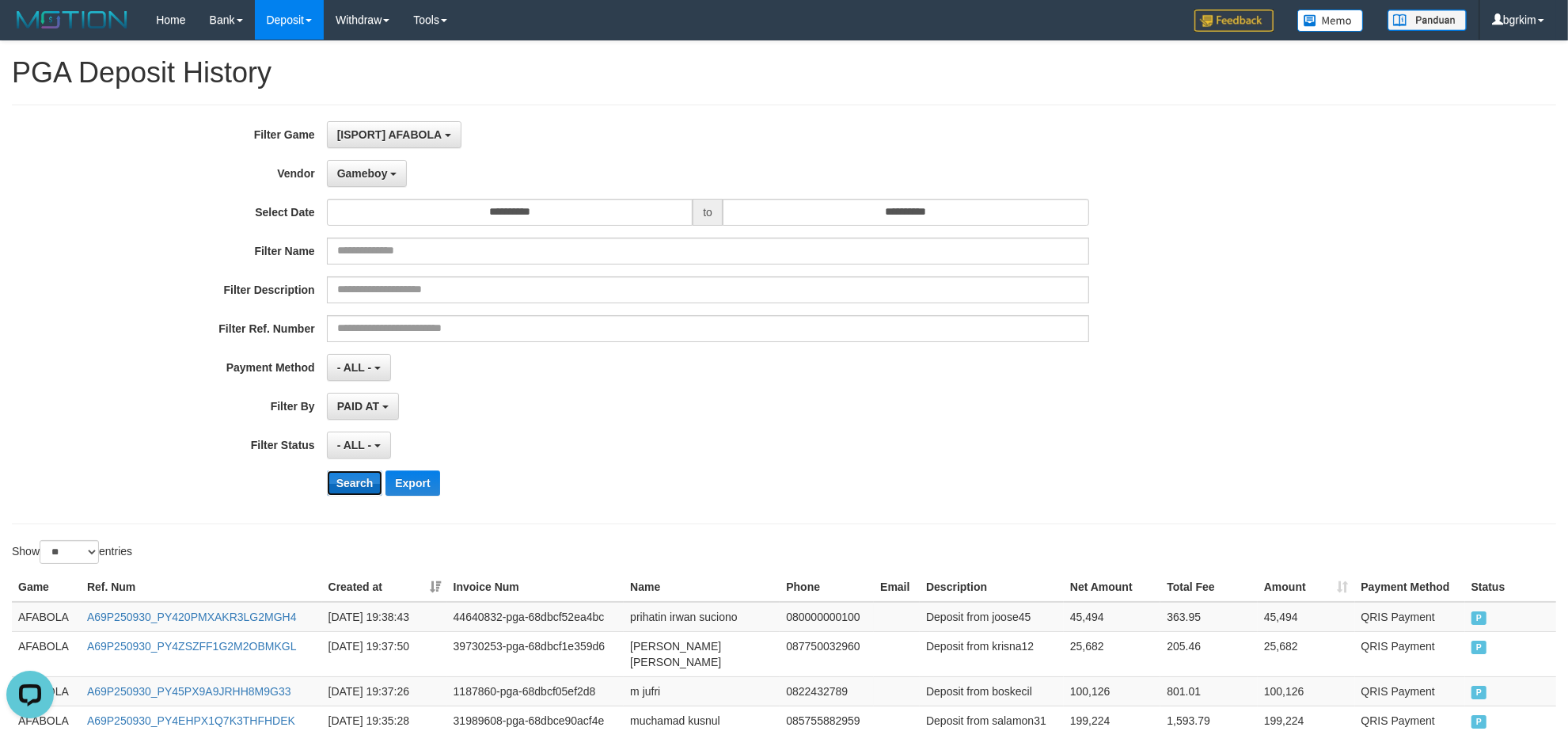
click at [342, 482] on button "Search" at bounding box center [355, 483] width 57 height 25
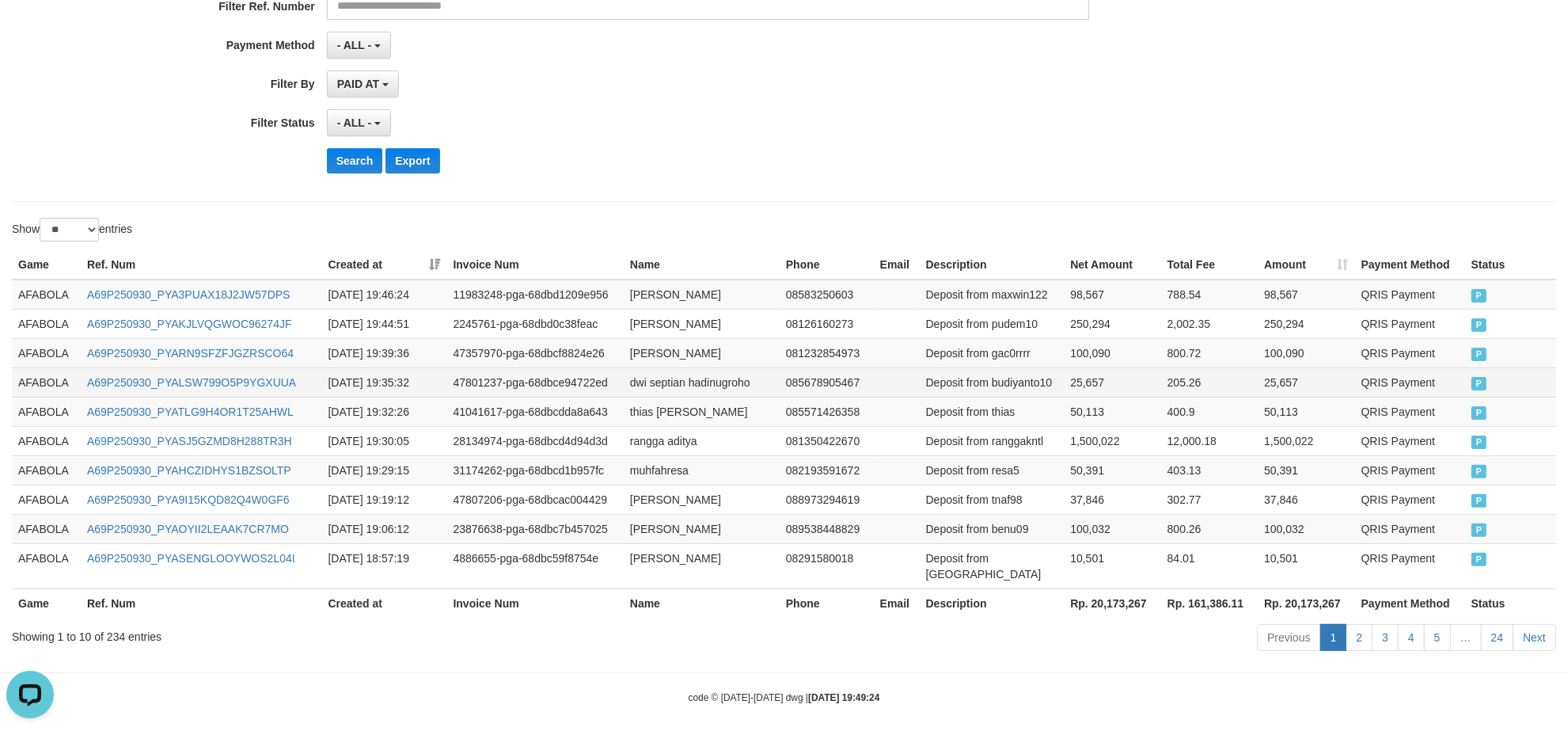
scroll to position [323, 0]
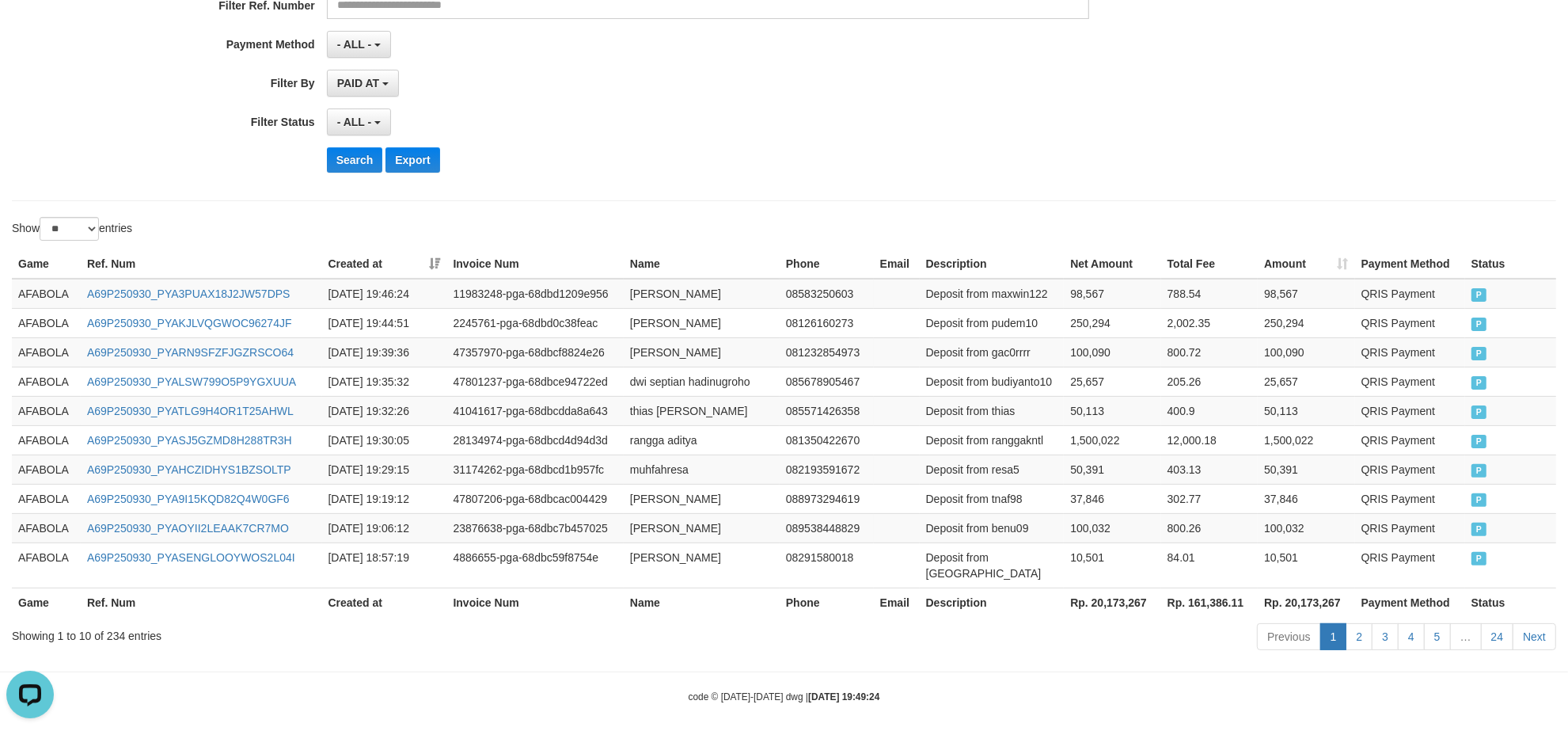
click at [710, 201] on hr at bounding box center [784, 201] width 1545 height 1
click at [260, 309] on td "A69P250930_PYAKJLVQGWOC96274JF" at bounding box center [201, 323] width 242 height 30
click at [265, 306] on td "A69P250930_PYA3PUAX18J2JW57DPS" at bounding box center [201, 293] width 242 height 30
click at [250, 341] on td "A69P250930_PYARN9SFZFJGZRSCO64" at bounding box center [201, 352] width 242 height 30
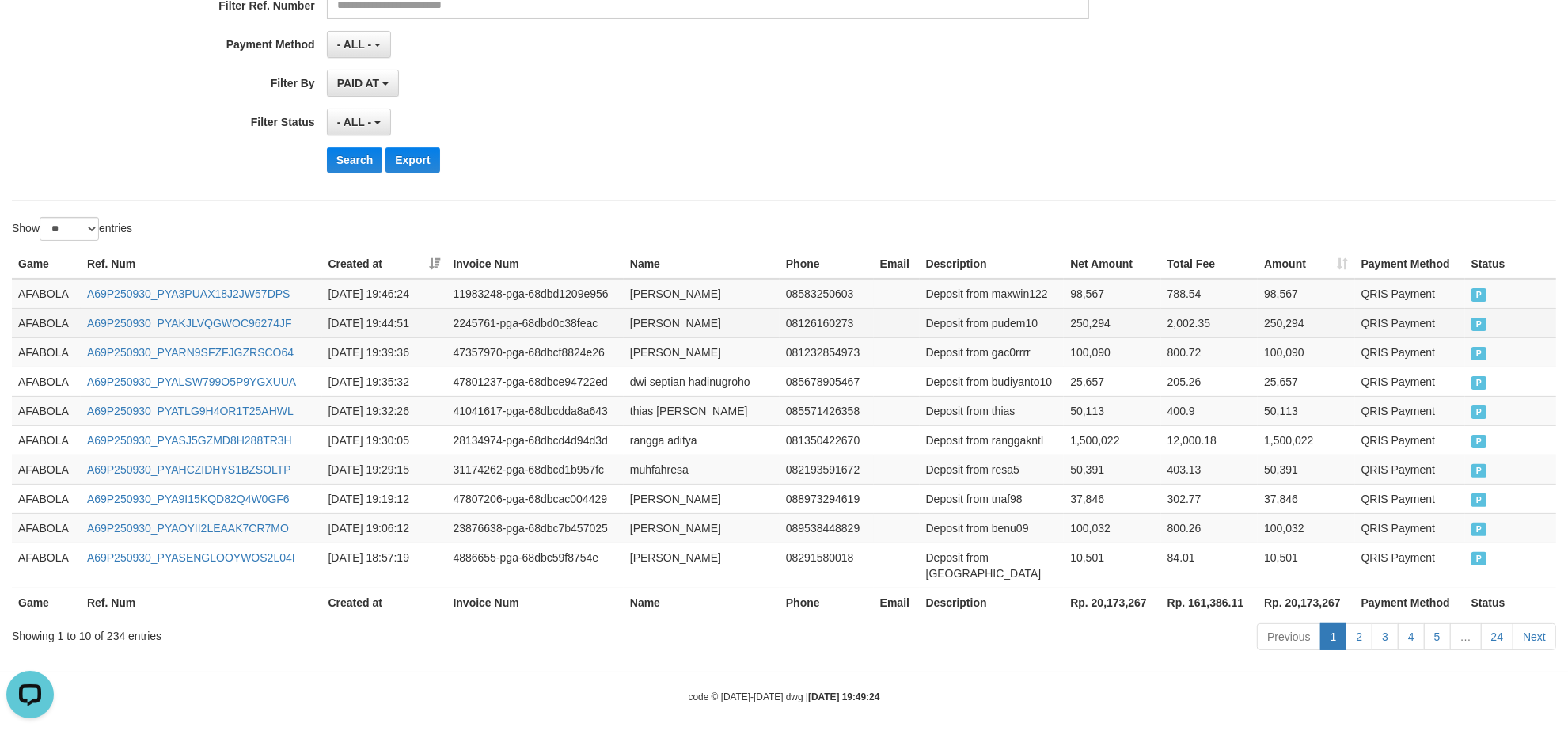
click at [263, 334] on td "A69P250930_PYAKJLVQGWOC96274JF" at bounding box center [201, 323] width 242 height 30
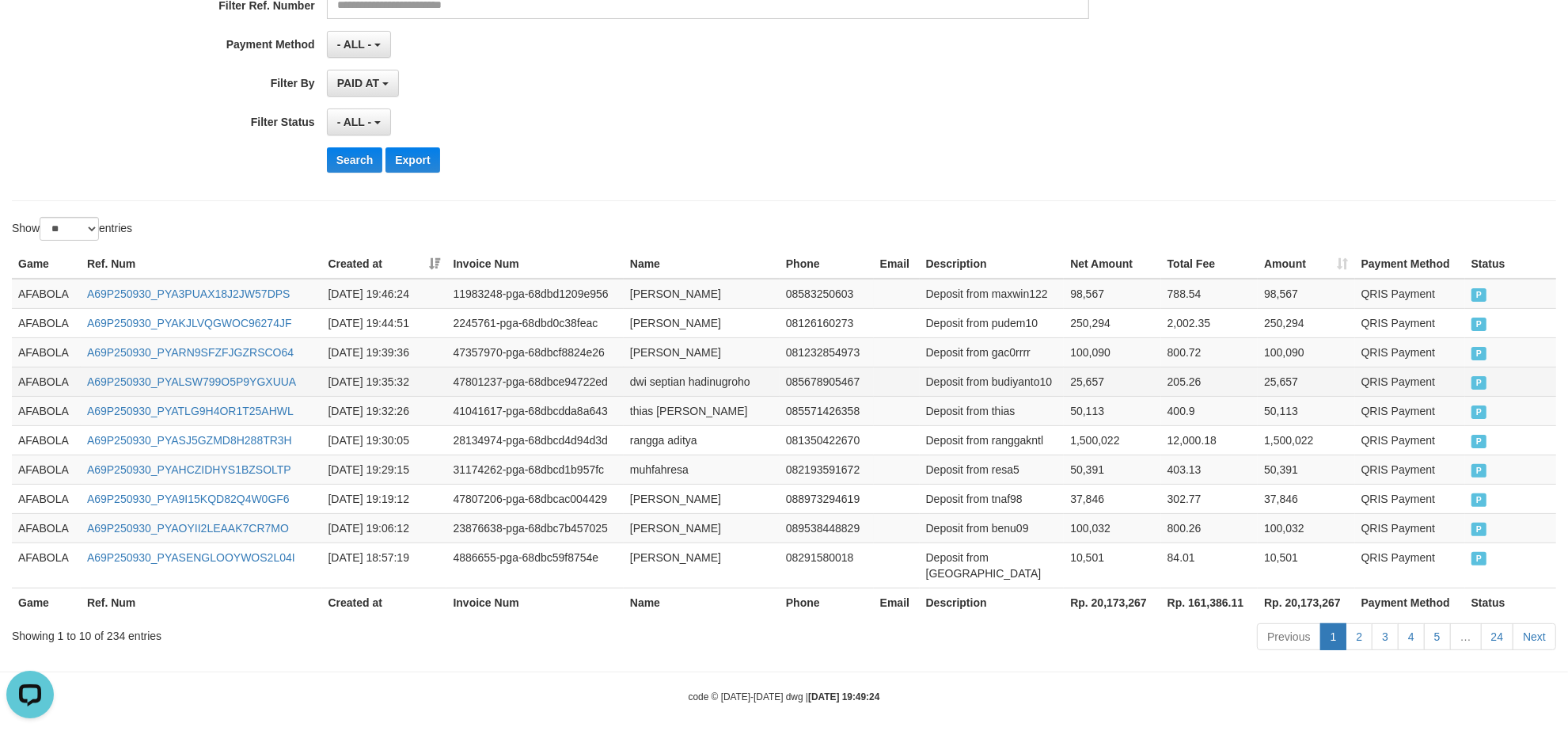
click at [222, 370] on td "A69P250930_PYALSW799O5P9YGXUUA" at bounding box center [201, 381] width 242 height 30
click at [222, 366] on td "A69P250930_PYARN9SFZFJGZRSCO64" at bounding box center [201, 352] width 242 height 30
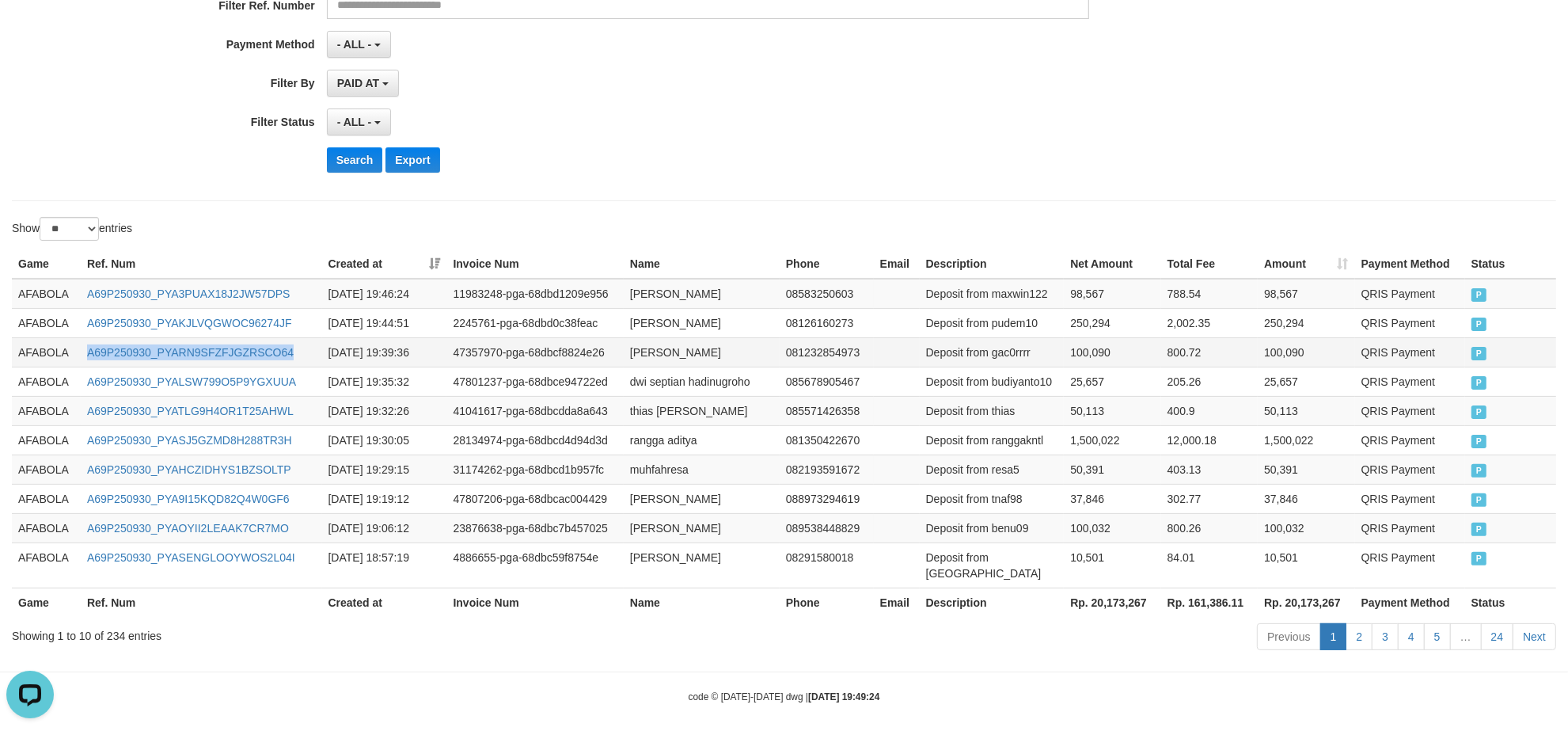
click at [222, 366] on td "A69P250930_PYARN9SFZFJGZRSCO64" at bounding box center [201, 352] width 242 height 30
click at [681, 353] on td "[PERSON_NAME]" at bounding box center [702, 352] width 156 height 30
click at [686, 331] on td "[PERSON_NAME]" at bounding box center [702, 323] width 156 height 30
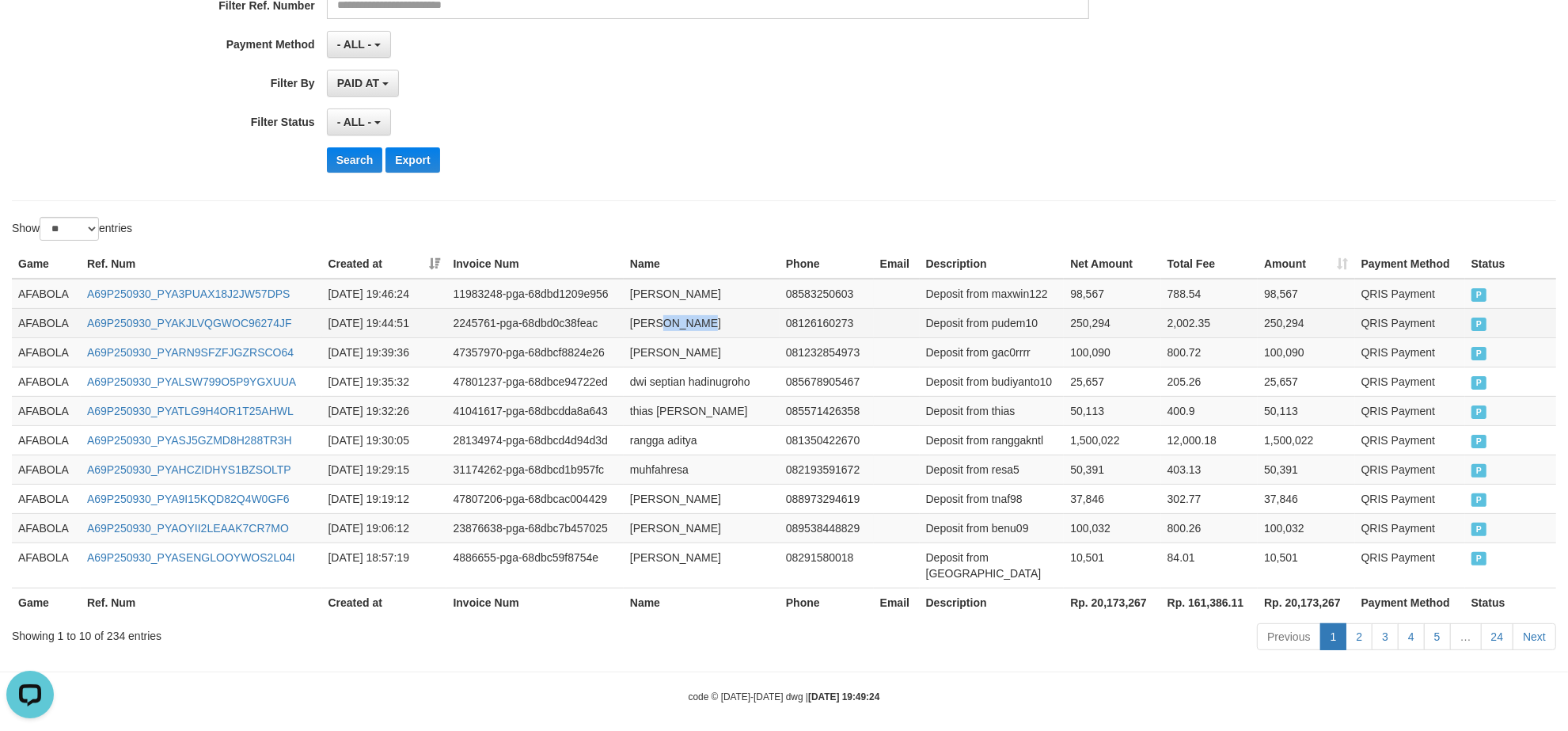
click at [686, 331] on td "[PERSON_NAME]" at bounding box center [702, 323] width 156 height 30
click at [642, 299] on td "[PERSON_NAME]" at bounding box center [702, 293] width 156 height 30
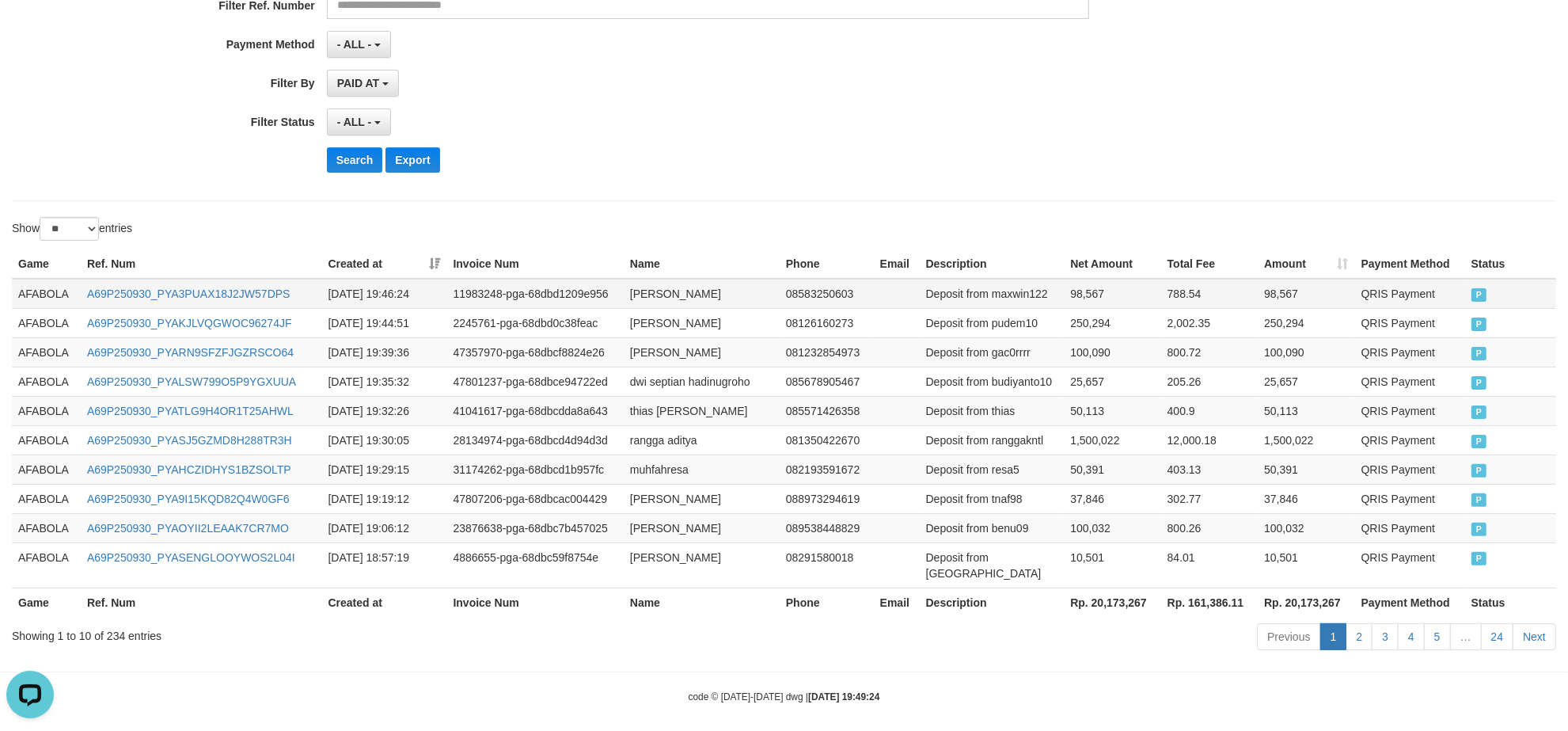
click at [1011, 283] on td "Deposit from maxwin122" at bounding box center [992, 293] width 145 height 30
click at [1012, 283] on td "Deposit from maxwin122" at bounding box center [992, 293] width 145 height 30
click at [997, 322] on td "Deposit from pudem10" at bounding box center [992, 323] width 145 height 30
click at [1019, 351] on td "Deposit from gac0rrrr" at bounding box center [992, 352] width 145 height 30
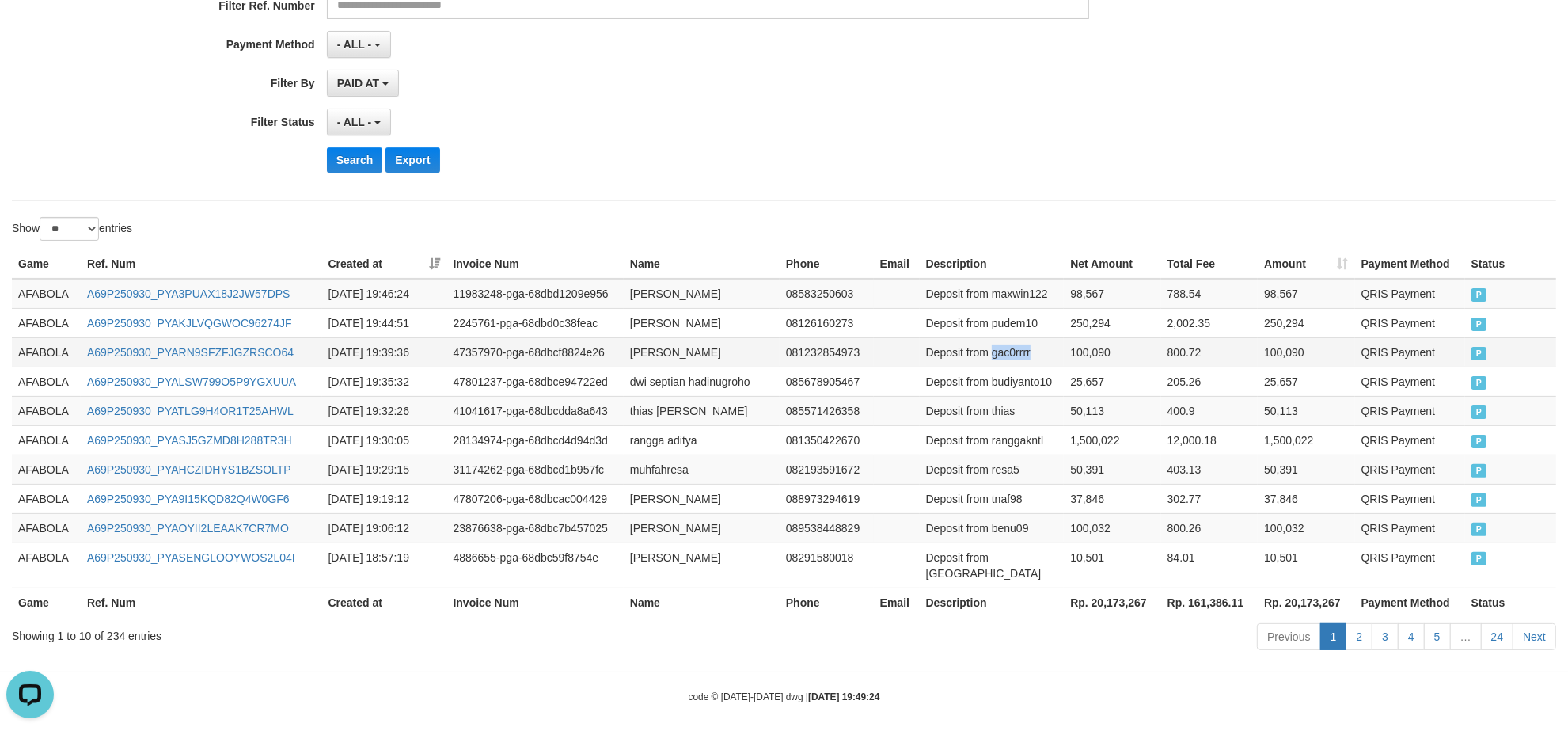
click at [1019, 351] on td "Deposit from gac0rrrr" at bounding box center [992, 352] width 145 height 30
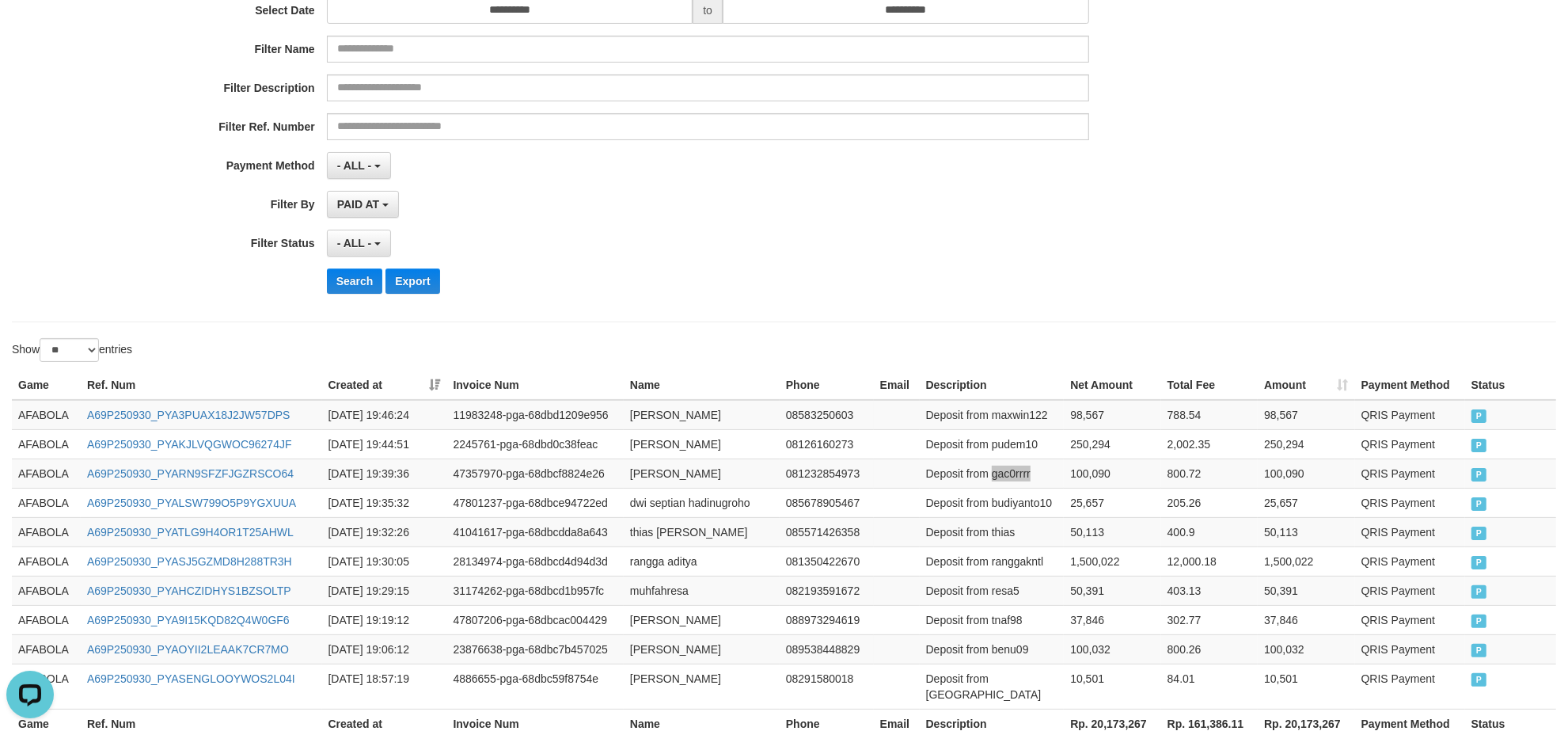
scroll to position [26, 0]
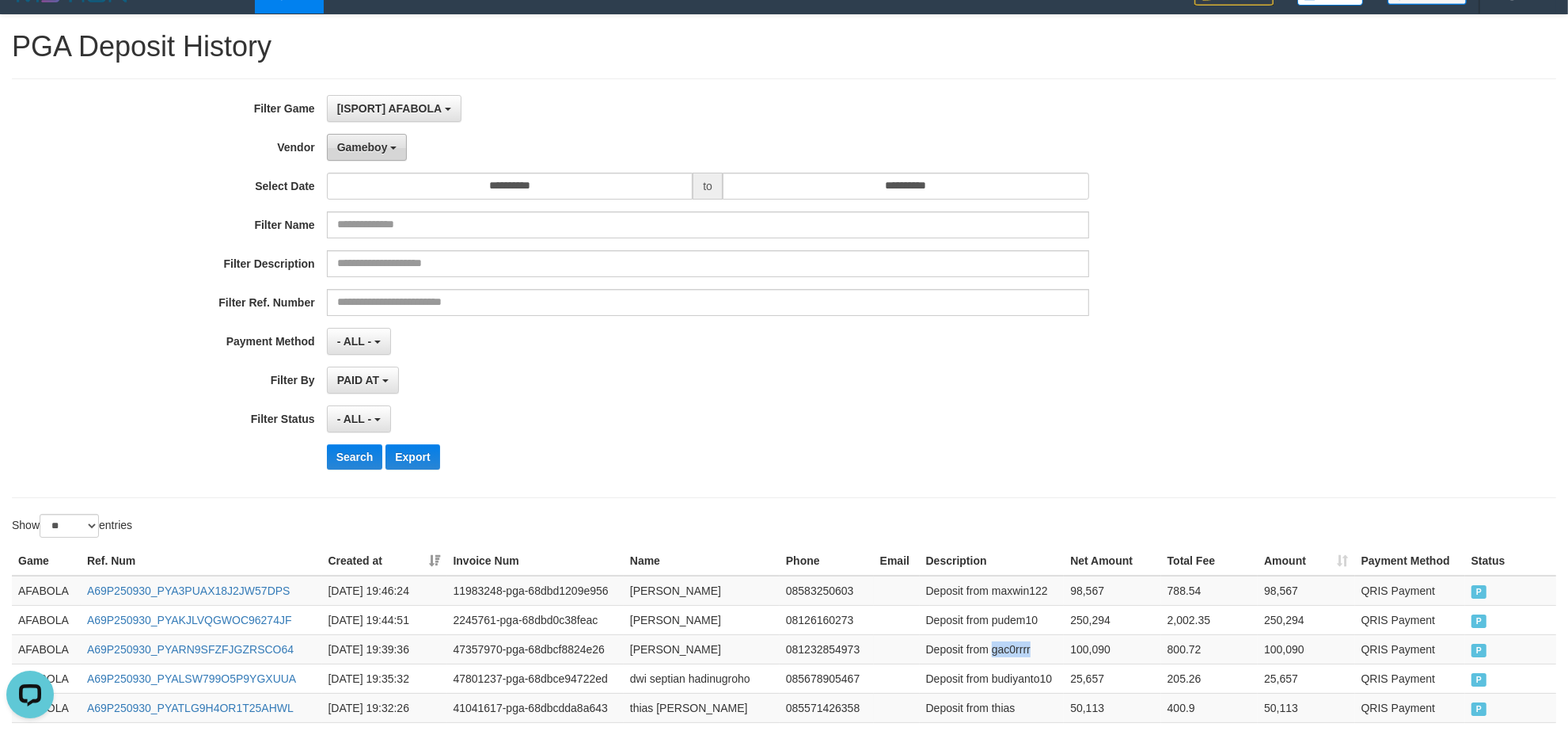
click at [367, 151] on span "Gameboy" at bounding box center [362, 147] width 50 height 13
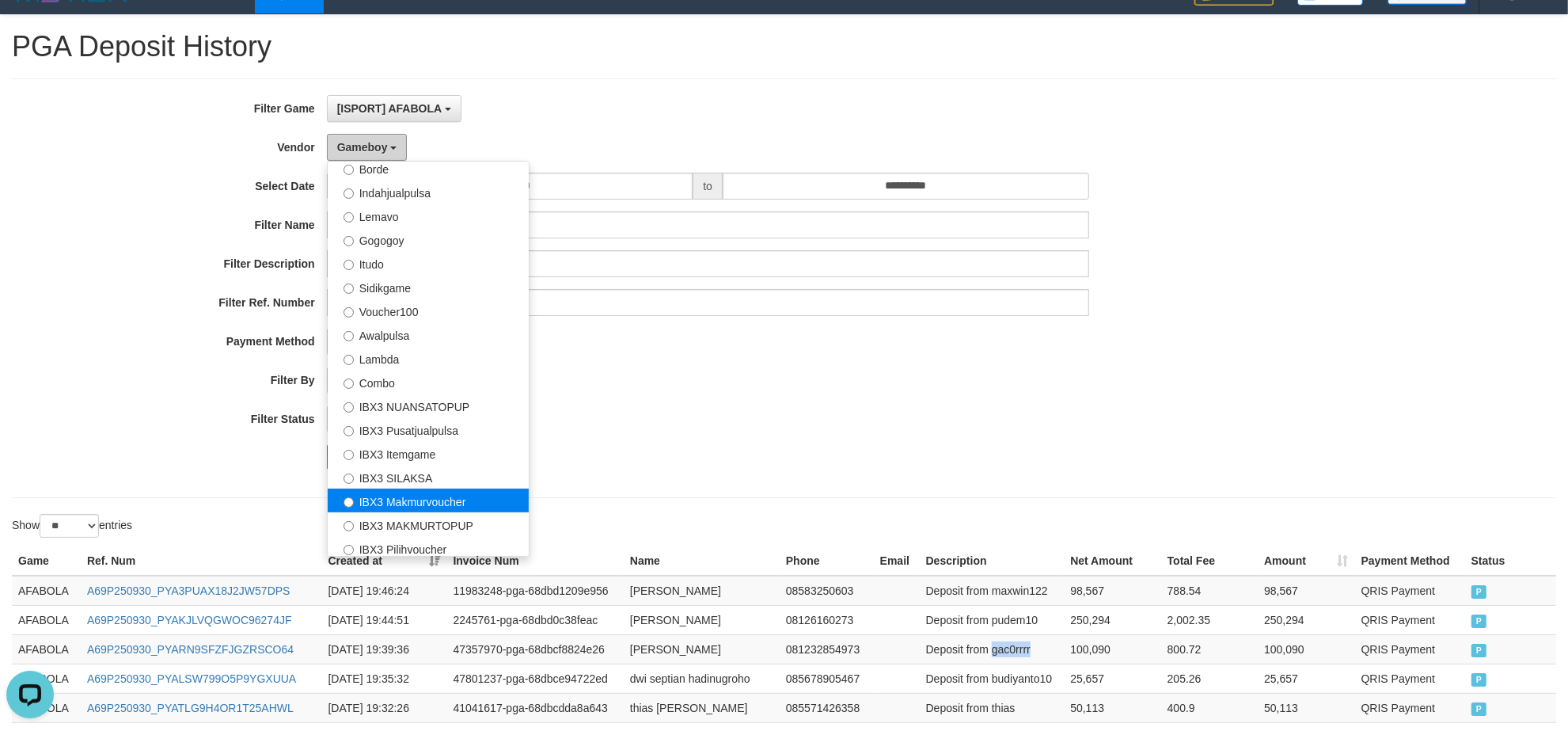
scroll to position [591, 0]
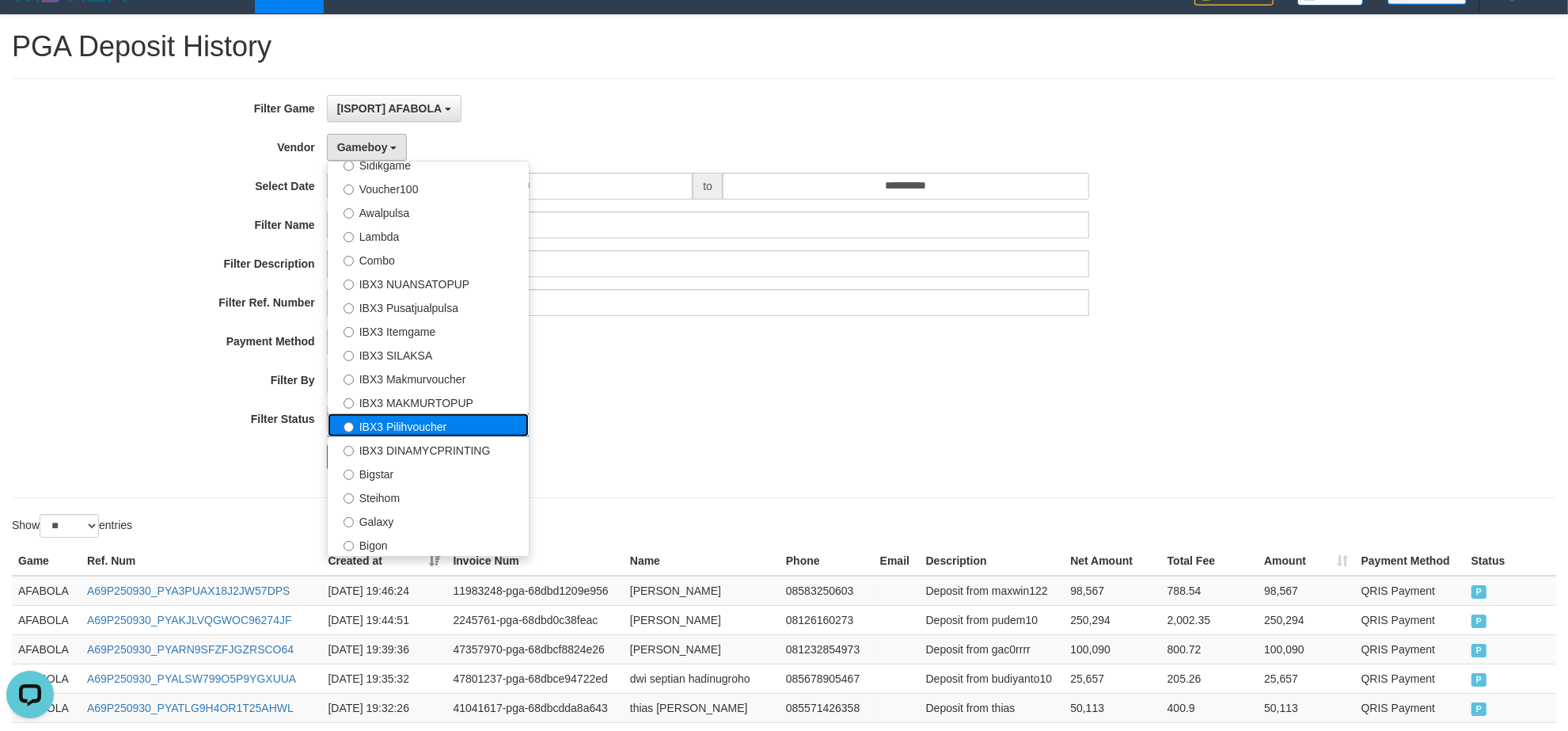
click at [473, 423] on label "IBX3 Pilihvoucher" at bounding box center [429, 425] width 201 height 23
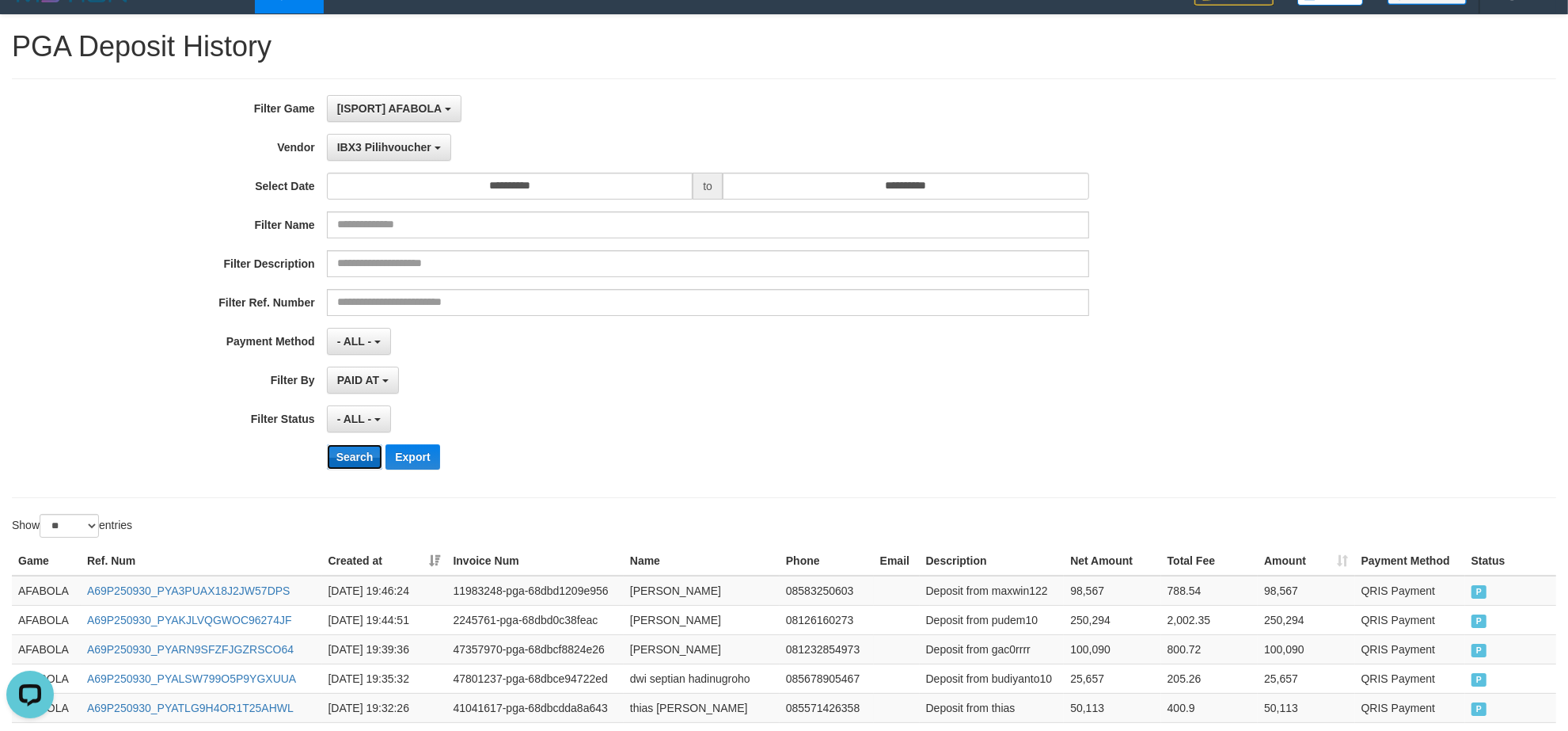
click at [350, 459] on button "Search" at bounding box center [355, 457] width 57 height 25
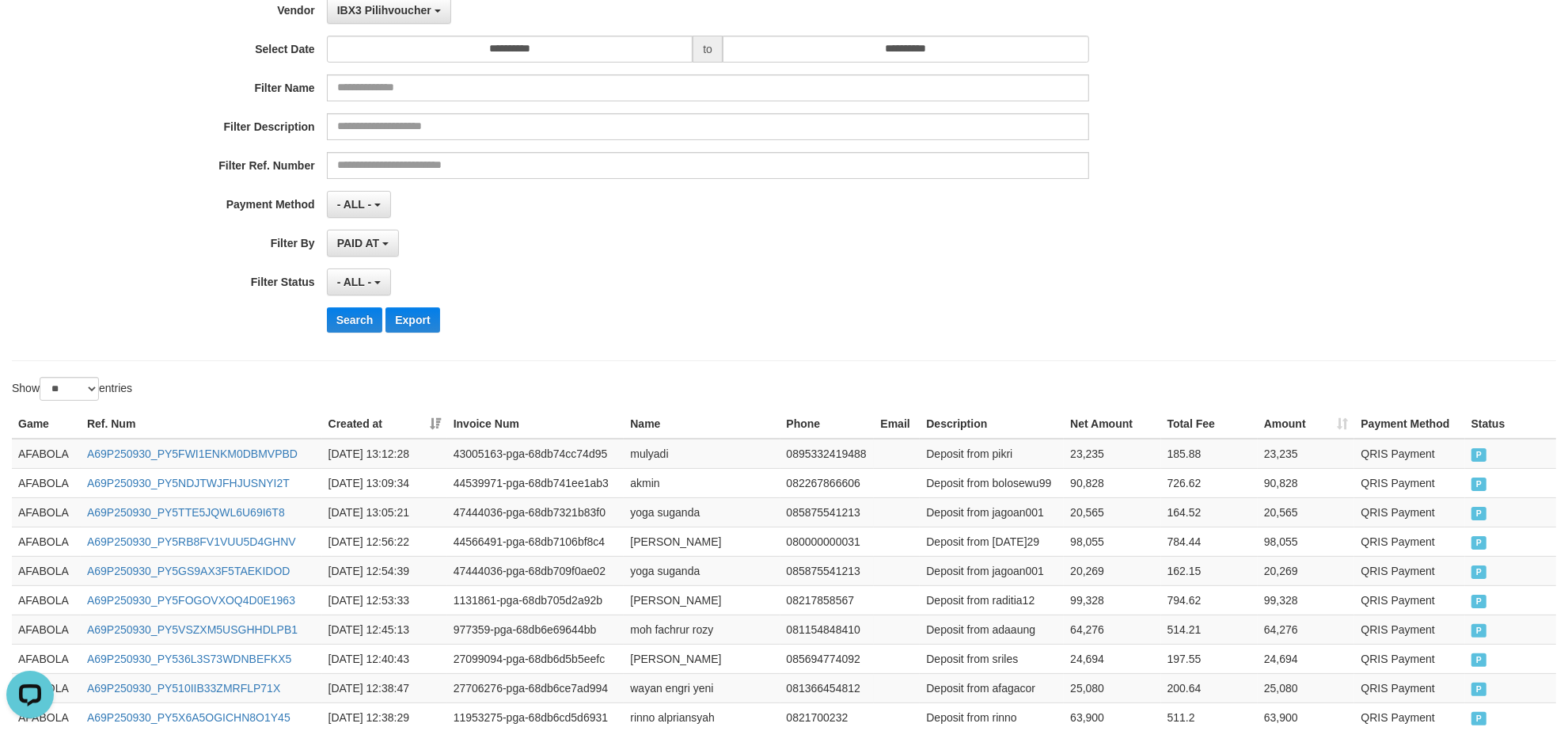
scroll to position [0, 0]
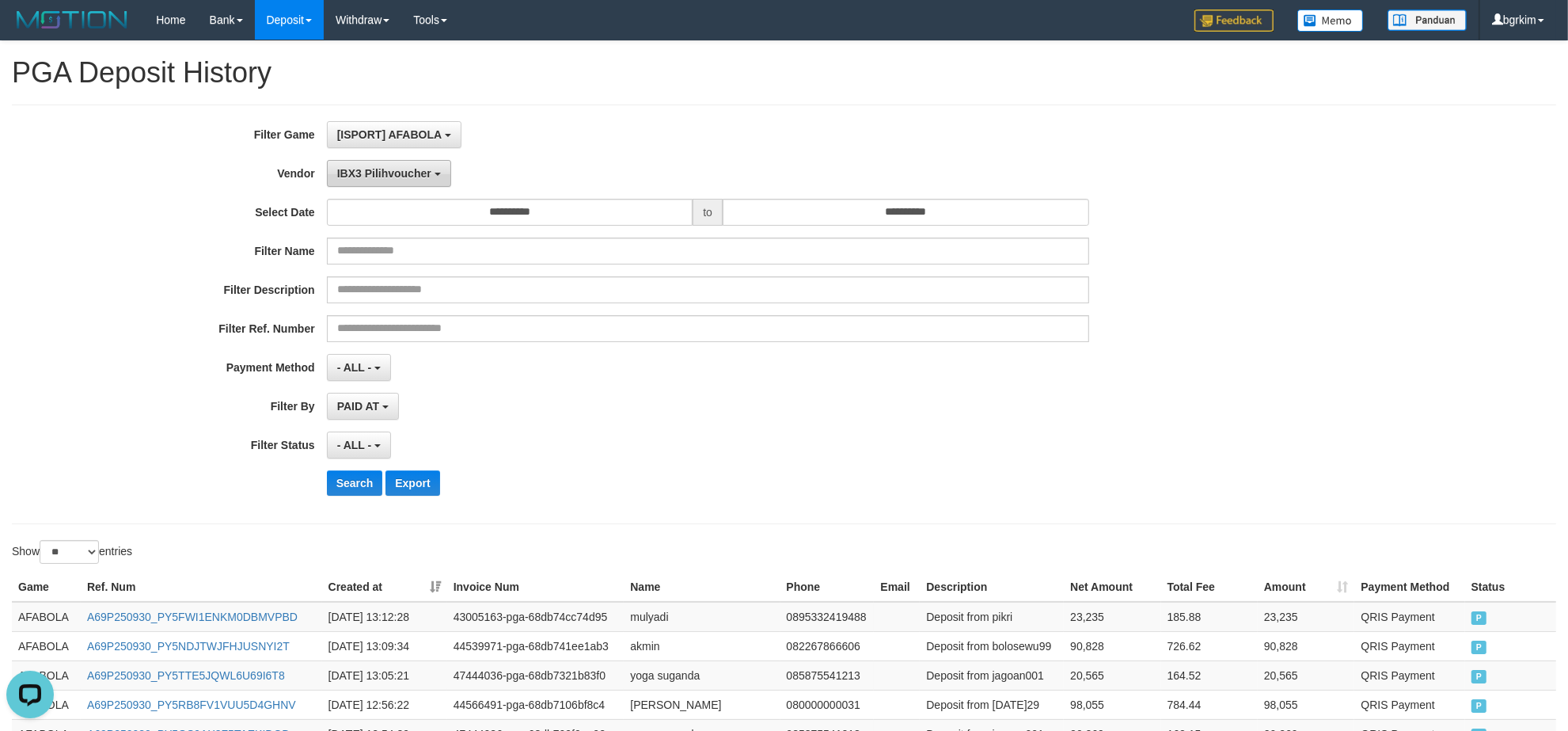
click at [433, 170] on button "IBX3 Pilihvoucher" at bounding box center [389, 174] width 124 height 27
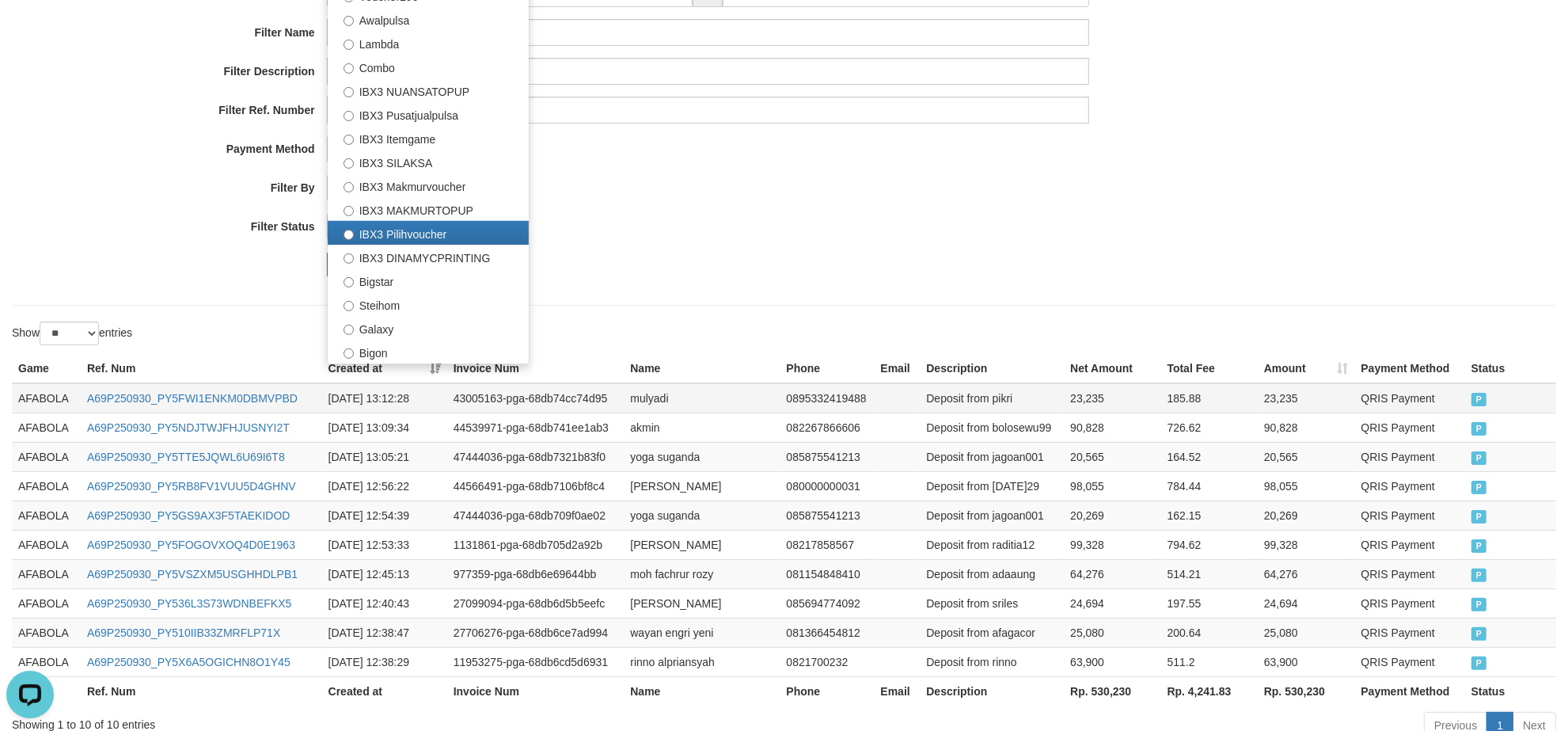
scroll to position [323, 0]
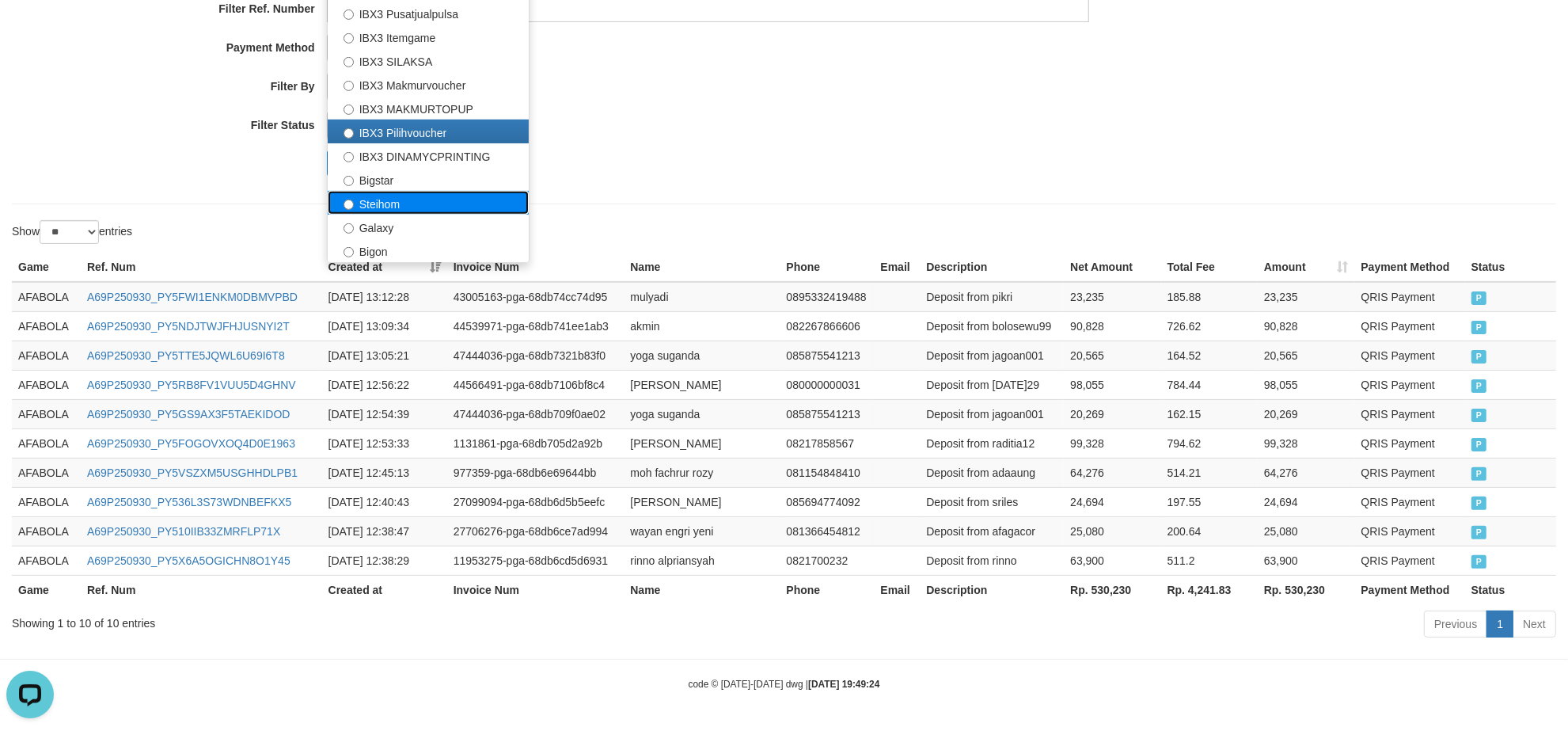
click at [433, 203] on label "Steihom" at bounding box center [429, 202] width 201 height 23
select select "**********"
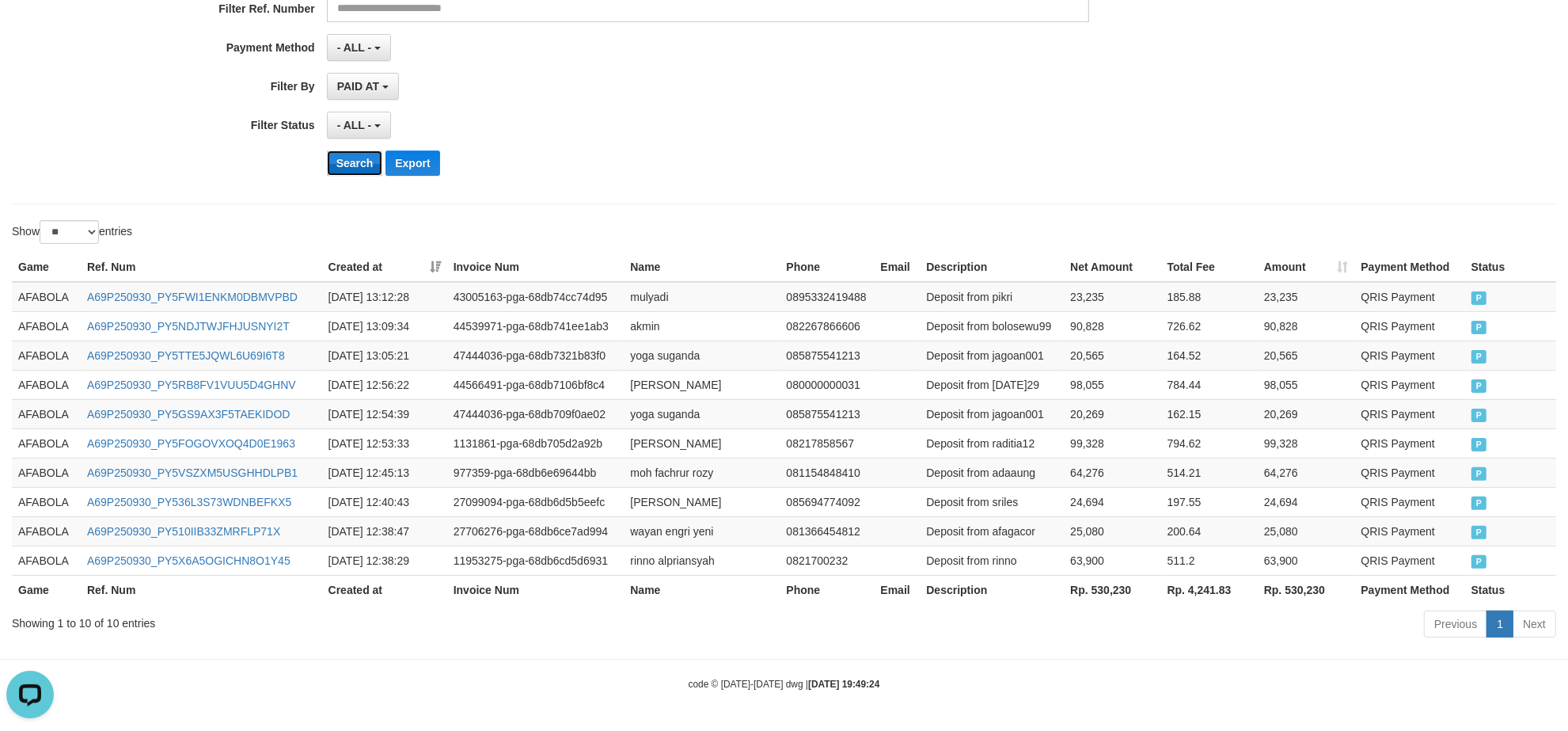
click at [344, 155] on button "Search" at bounding box center [355, 163] width 57 height 25
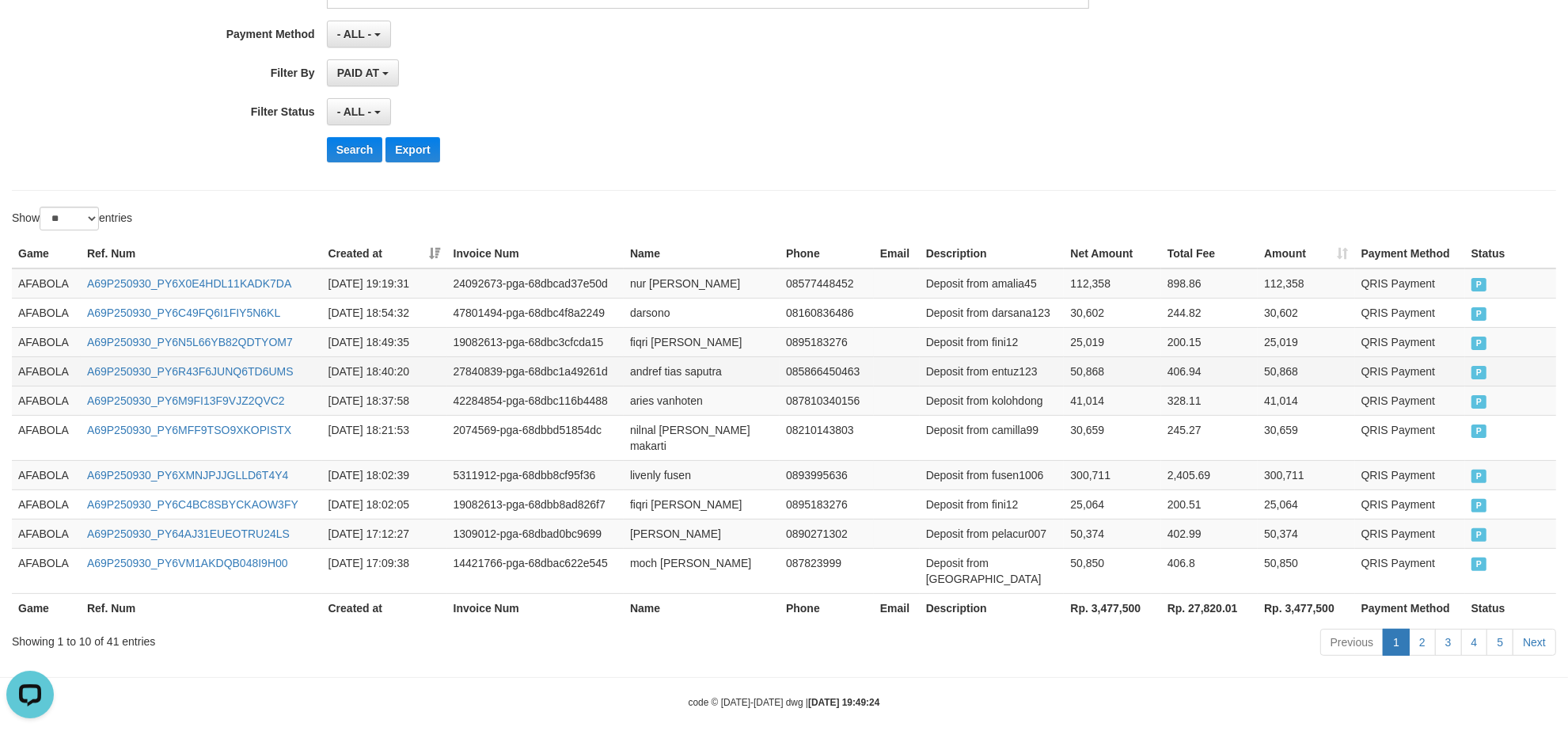
scroll to position [339, 0]
